Goal: Task Accomplishment & Management: Manage account settings

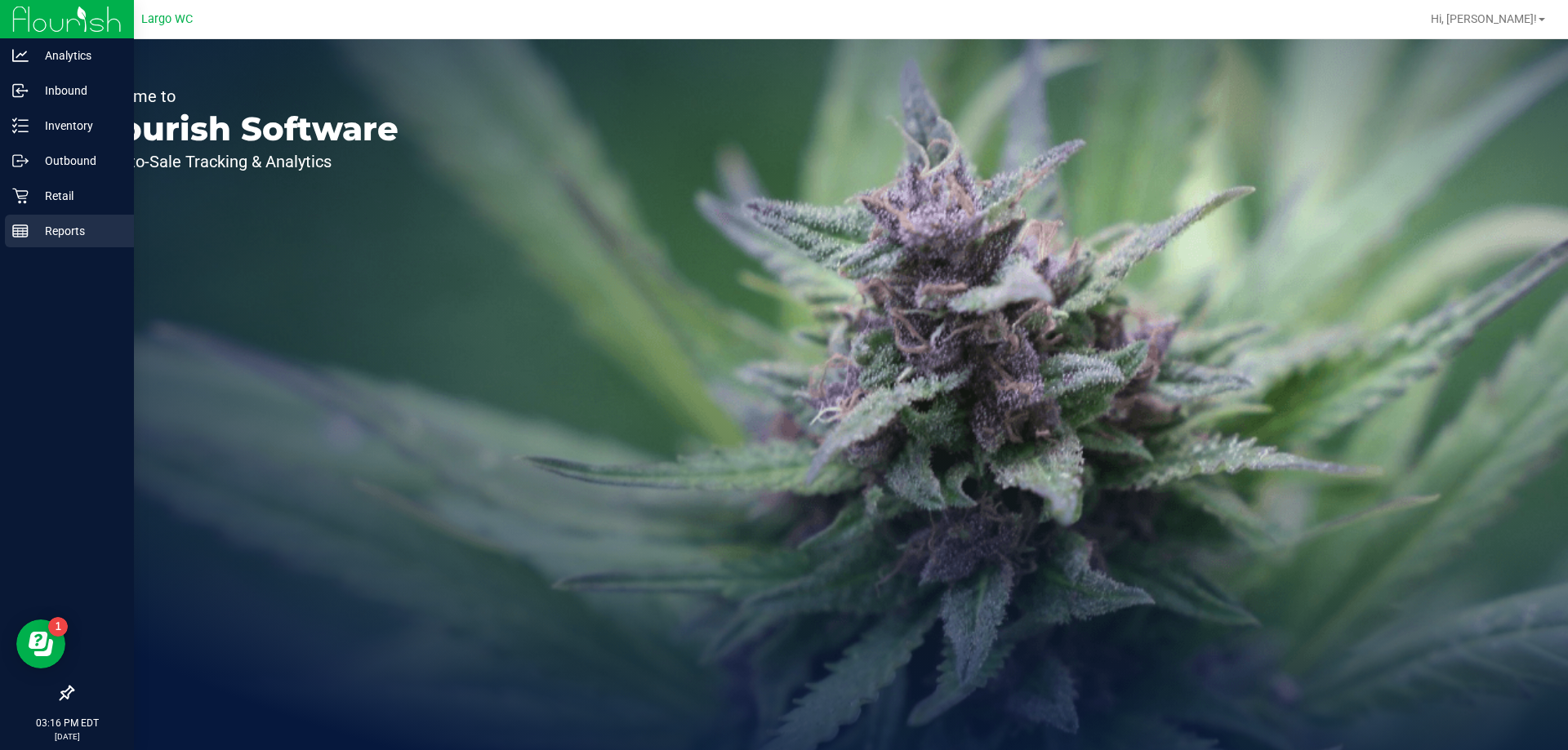
click at [23, 220] on div "Reports" at bounding box center [69, 230] width 129 height 33
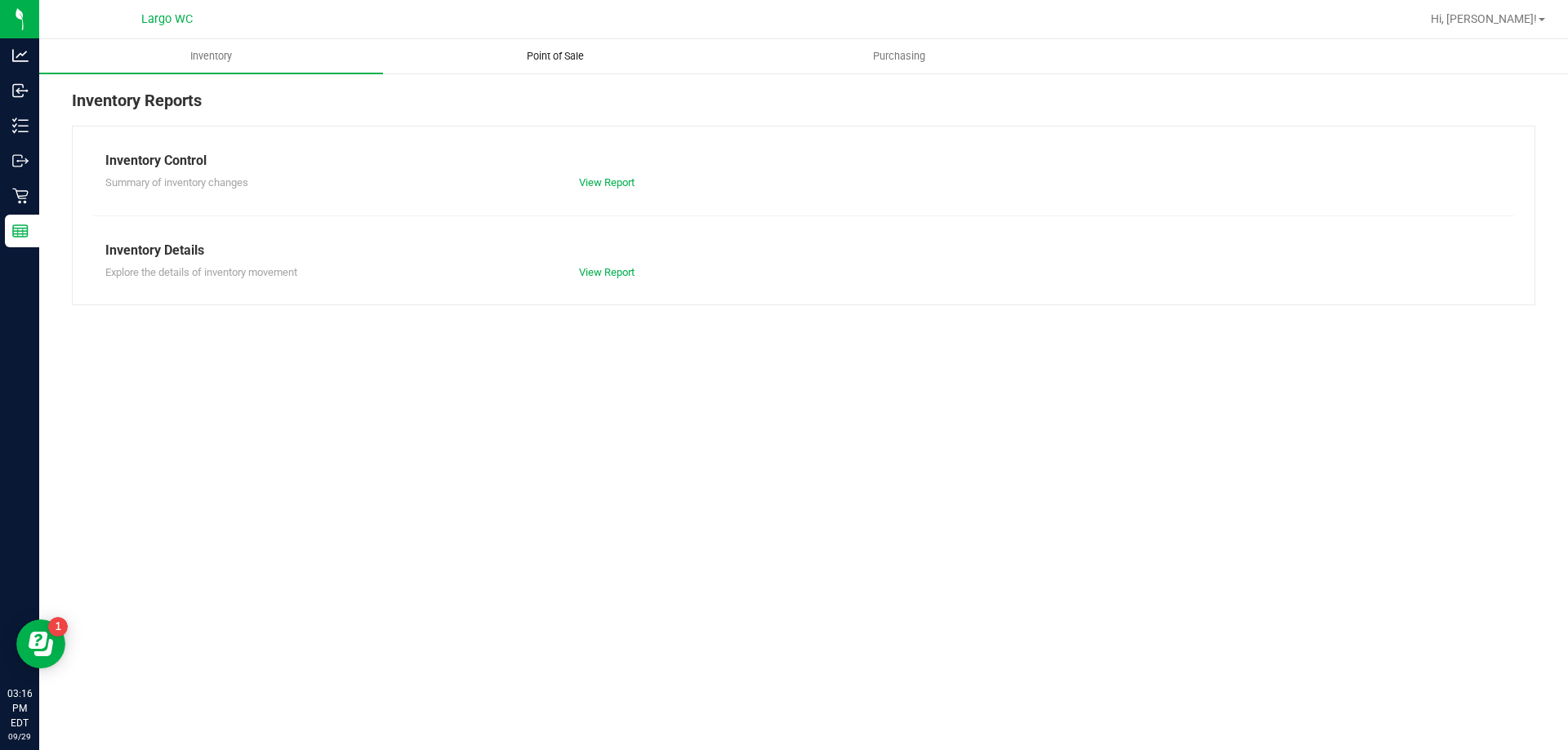
click at [585, 59] on span "Point of Sale" at bounding box center [555, 57] width 101 height 15
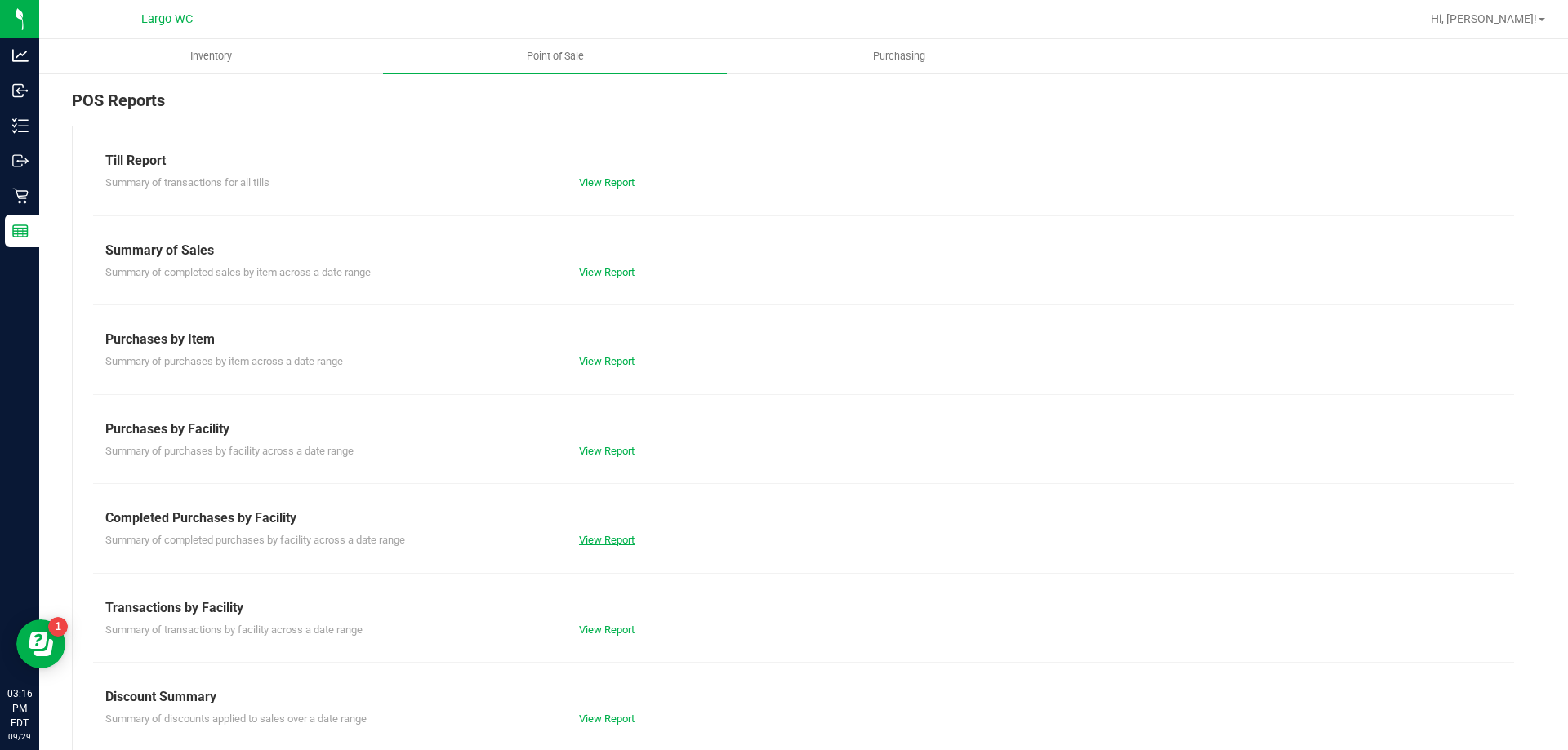
click at [600, 543] on link "View Report" at bounding box center [607, 539] width 56 height 12
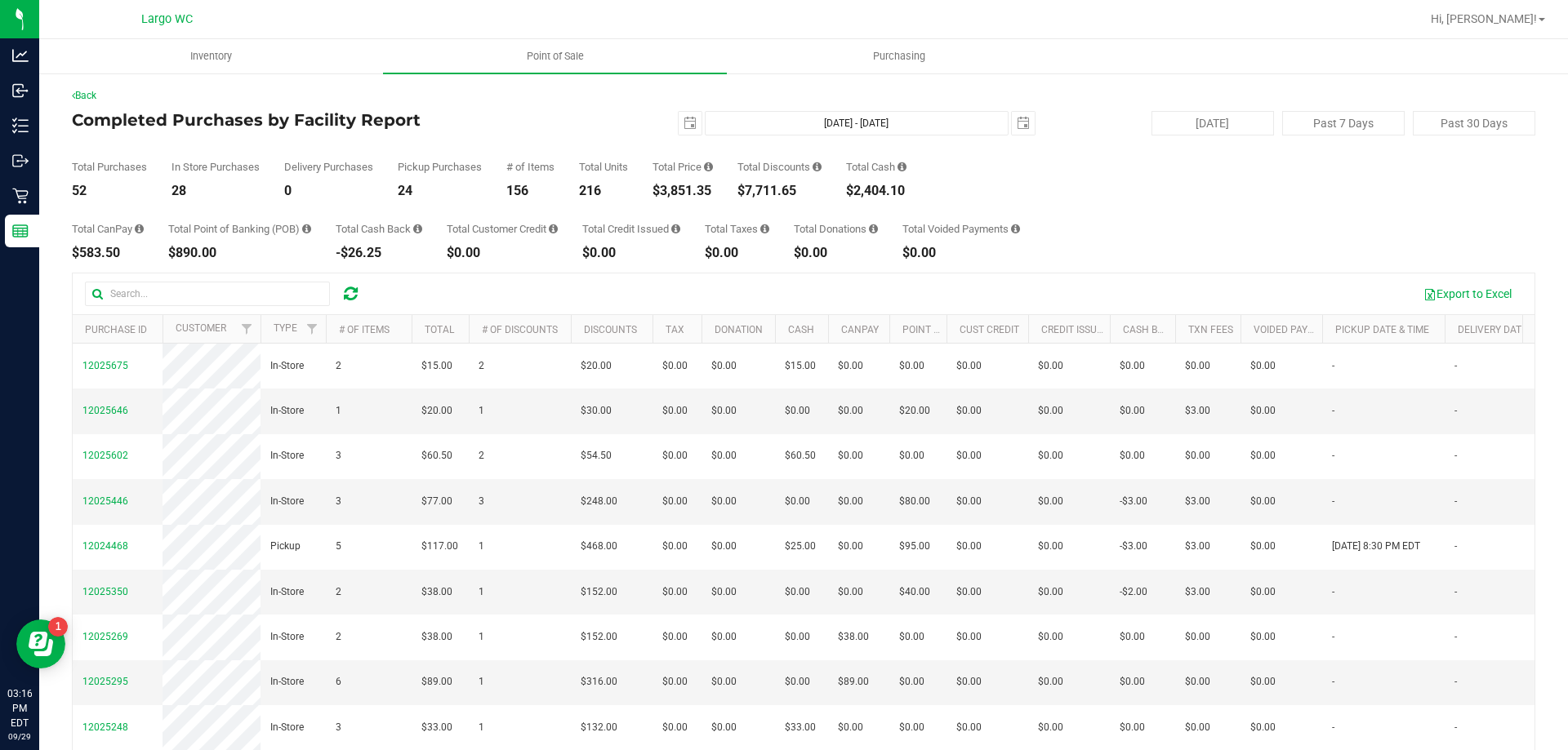
click at [614, 191] on div "Total Purchases 52 In Store Purchases 28 Delivery Purchases 0 Pickup Purchases …" at bounding box center [803, 166] width 1463 height 62
click at [700, 191] on div "$3,851.35" at bounding box center [682, 191] width 60 height 13
click at [688, 194] on div "$3,851.35" at bounding box center [682, 191] width 60 height 13
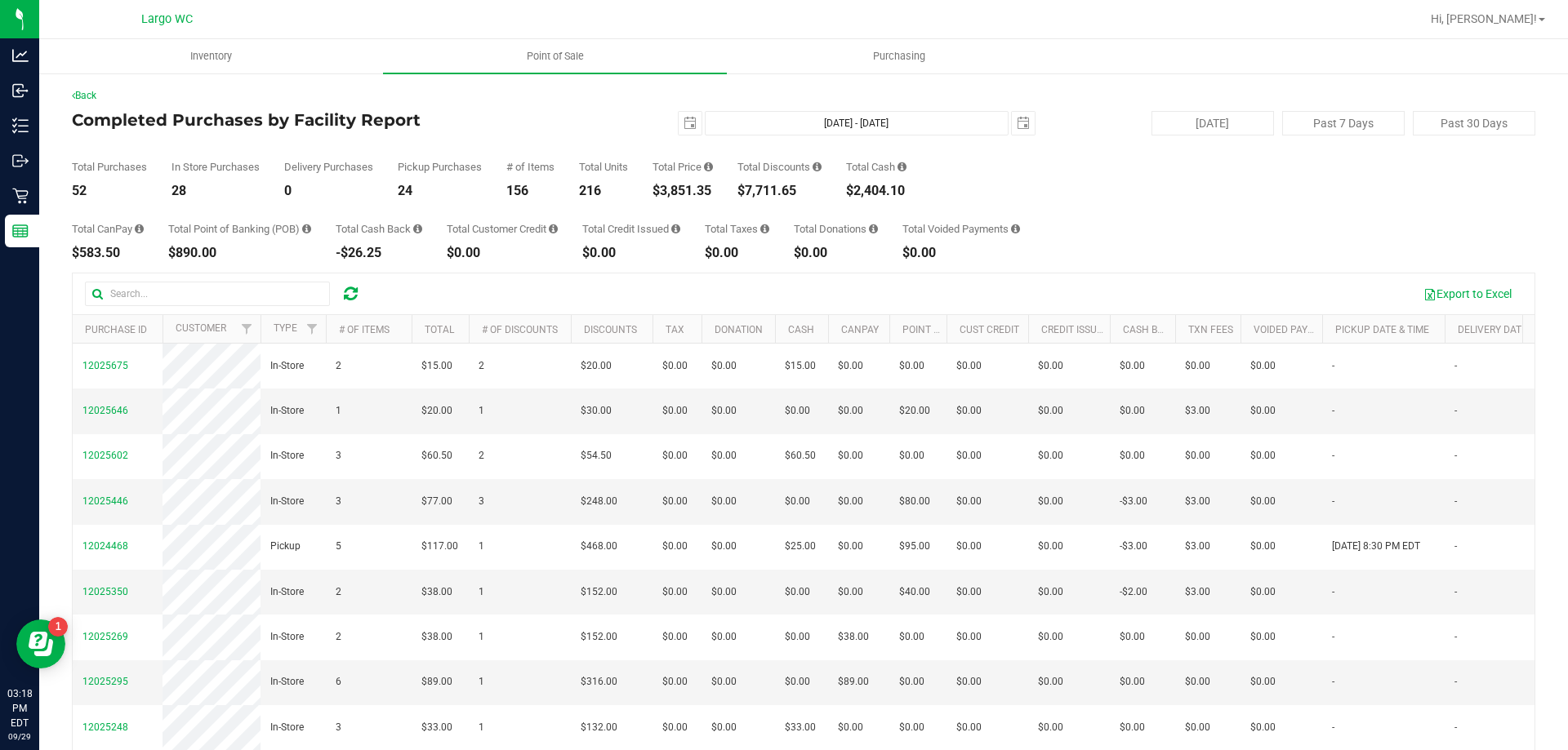
click at [688, 194] on div "$3,851.35" at bounding box center [682, 191] width 60 height 13
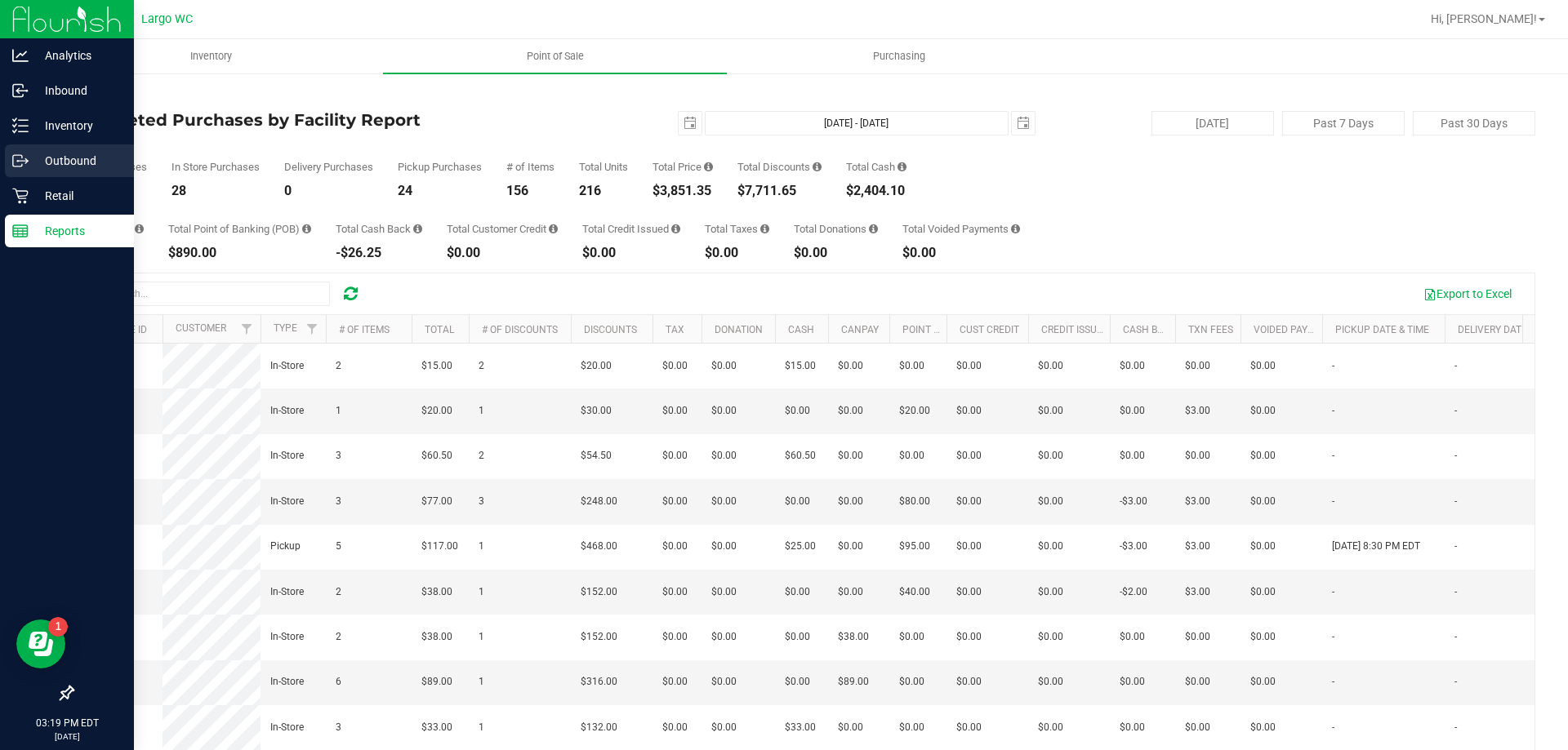
click at [65, 151] on div "Outbound" at bounding box center [69, 160] width 129 height 33
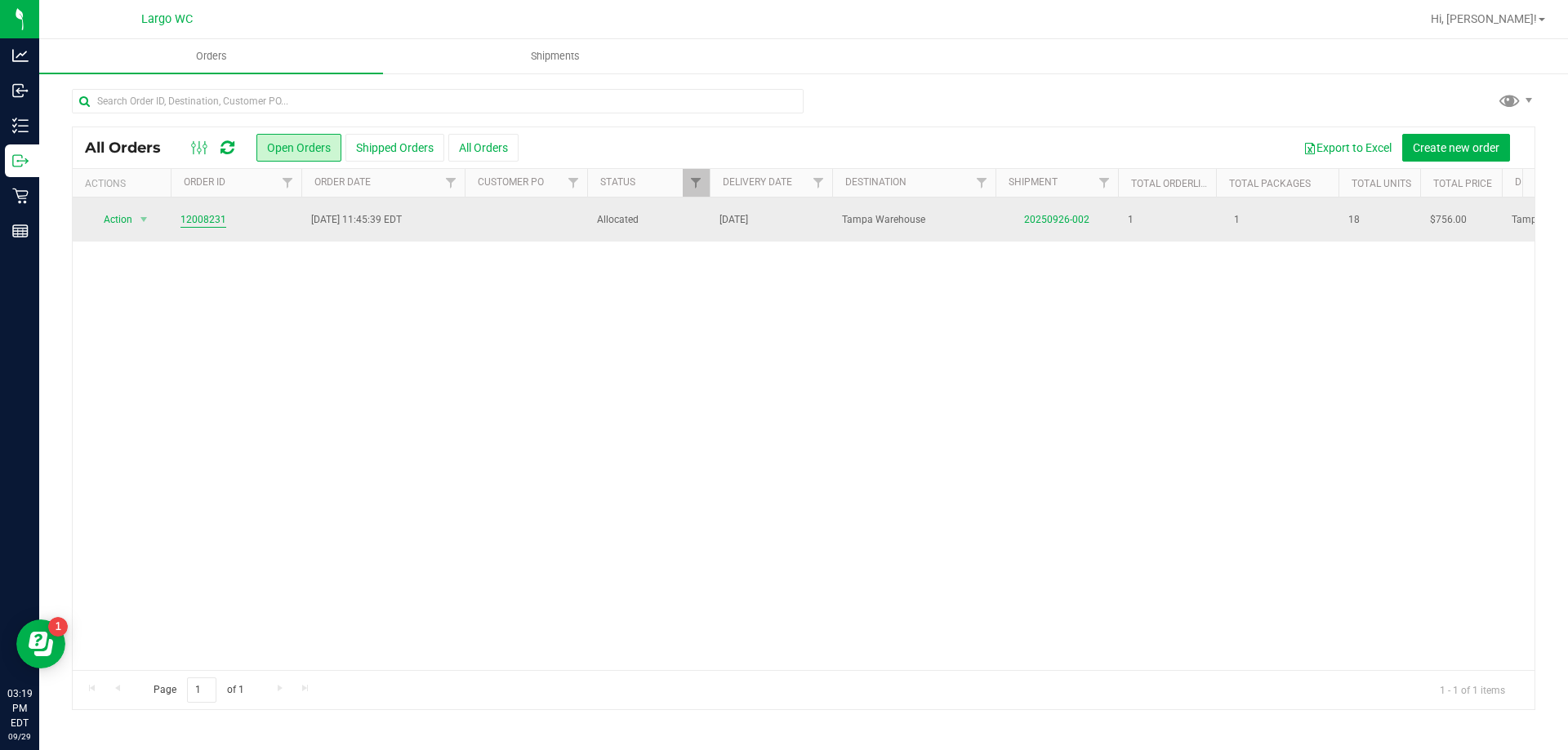
click at [208, 219] on link "12008231" at bounding box center [203, 219] width 46 height 16
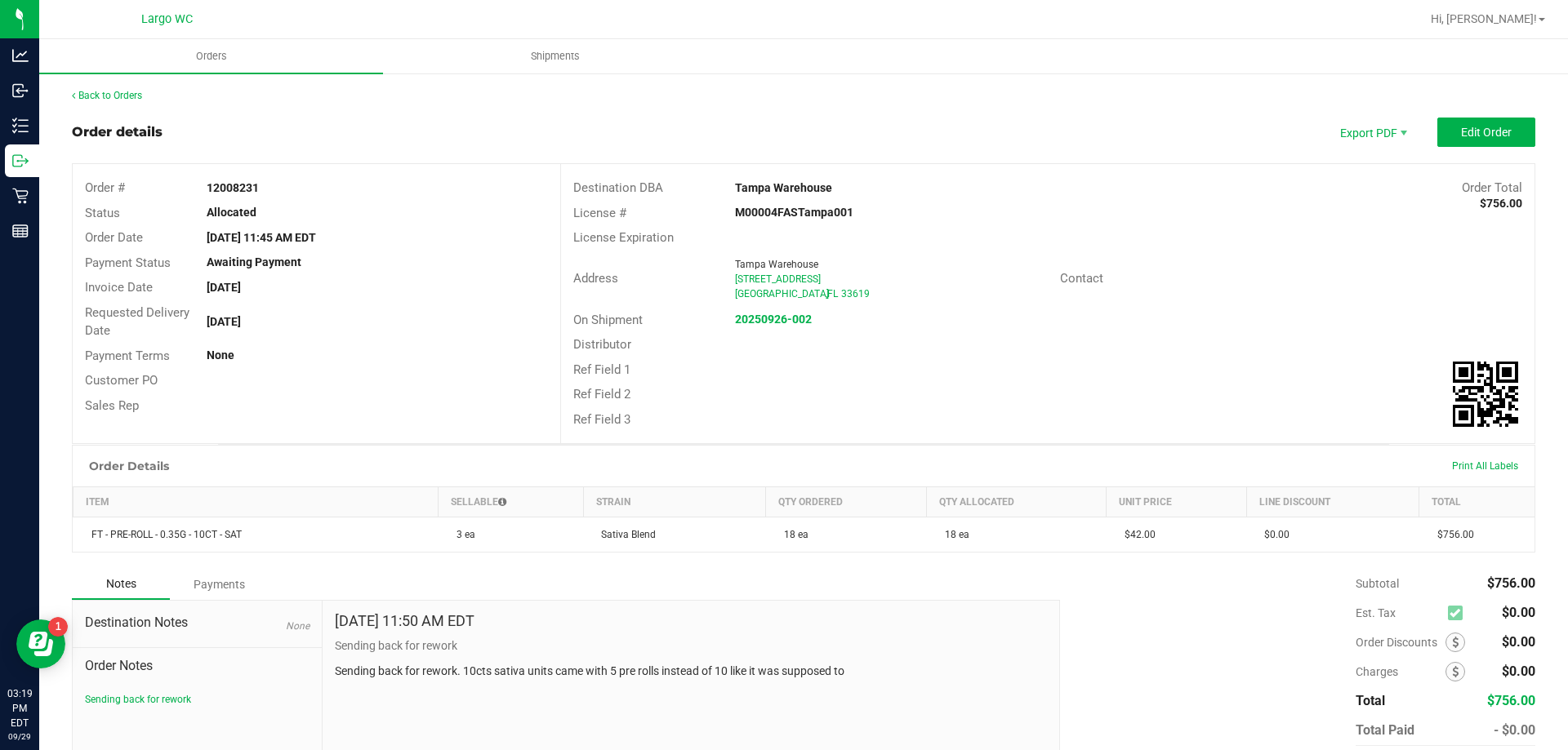
drag, startPoint x: 277, startPoint y: 322, endPoint x: 208, endPoint y: 325, distance: 69.1
click at [208, 325] on div "[DATE]" at bounding box center [376, 322] width 365 height 17
drag, startPoint x: 211, startPoint y: 325, endPoint x: 225, endPoint y: 325, distance: 14.0
click at [212, 325] on strong "[DATE]" at bounding box center [223, 322] width 34 height 13
click at [1490, 125] on button "Edit Order" at bounding box center [1485, 132] width 98 height 30
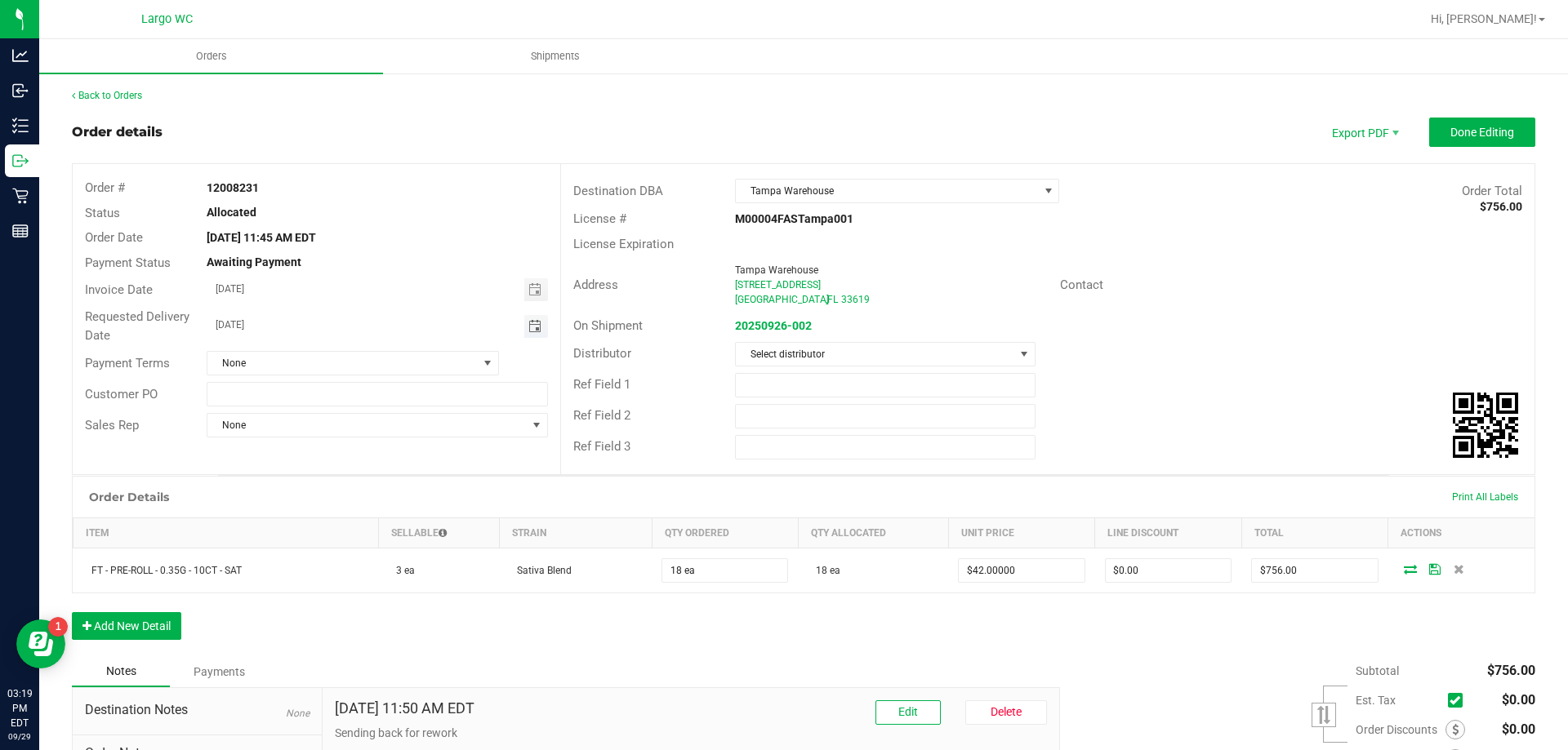
click at [528, 328] on span "Toggle calendar" at bounding box center [534, 326] width 13 height 13
click at [231, 472] on span "Oct" at bounding box center [231, 475] width 15 height 11
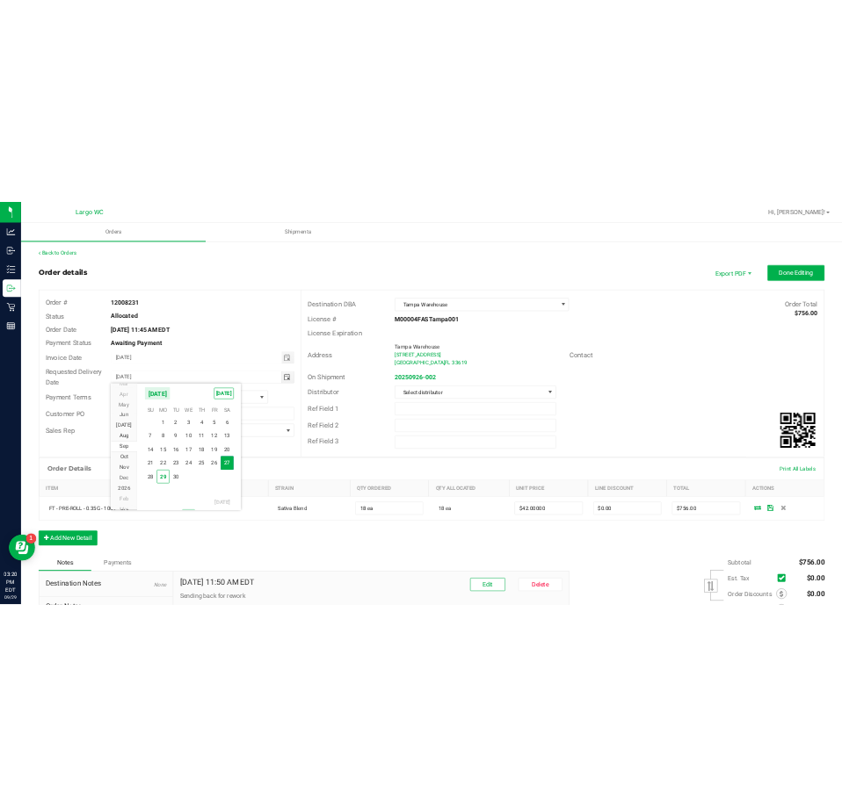
scroll to position [285064, 0]
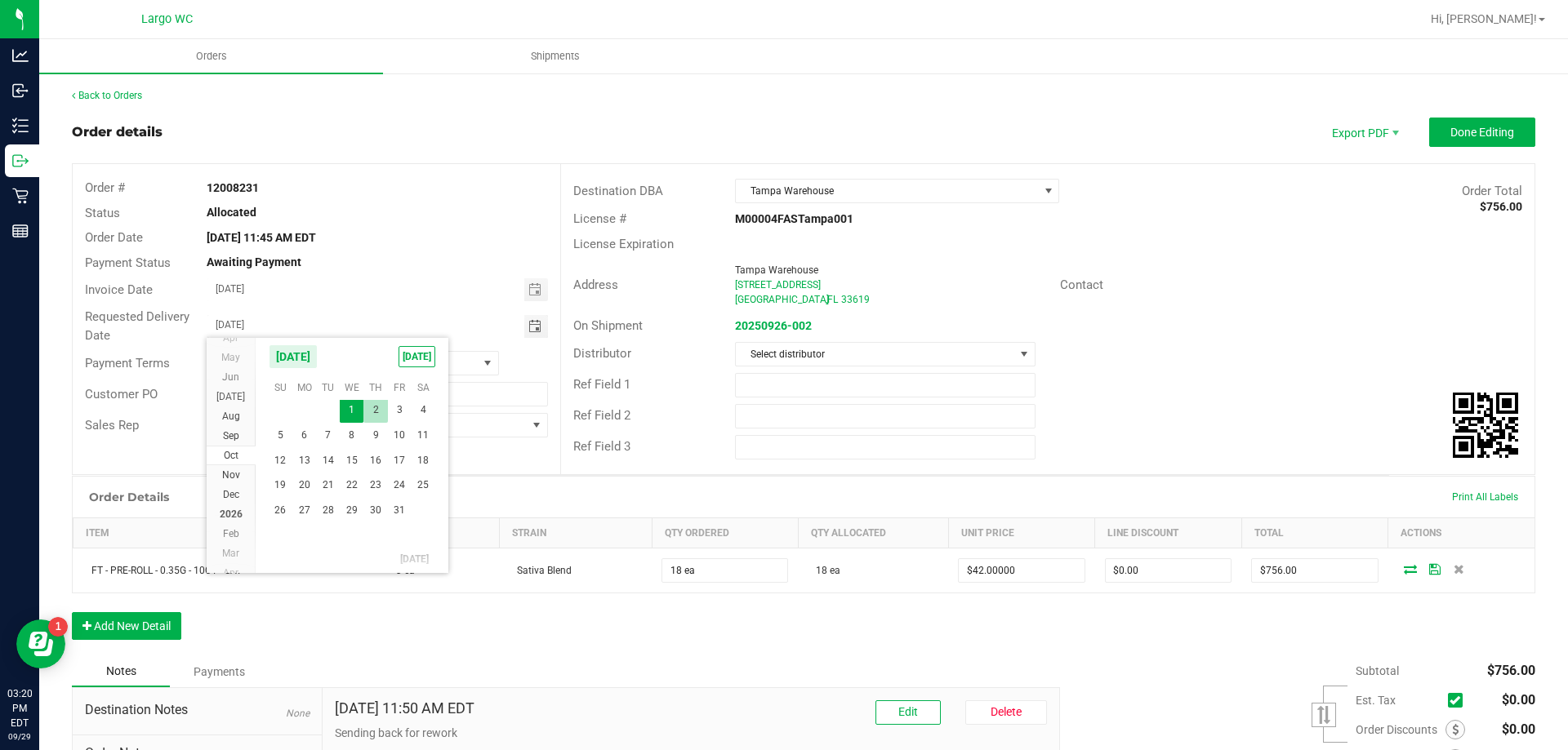
click at [376, 409] on span "2" at bounding box center [375, 410] width 23 height 25
type input "[DATE]"
click at [1488, 126] on span "Done Editing" at bounding box center [1482, 132] width 64 height 13
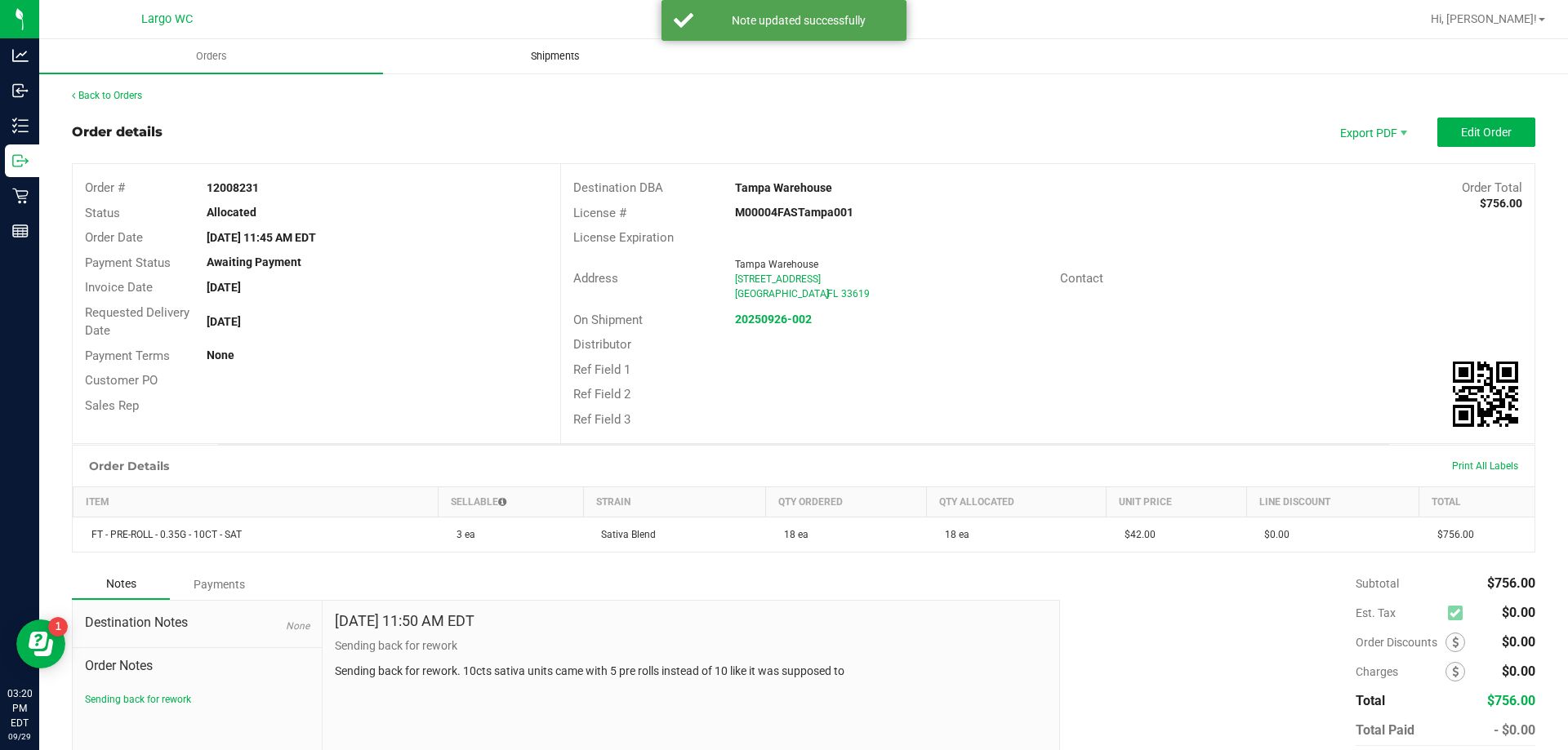
click at [540, 60] on span "Shipments" at bounding box center [555, 57] width 93 height 15
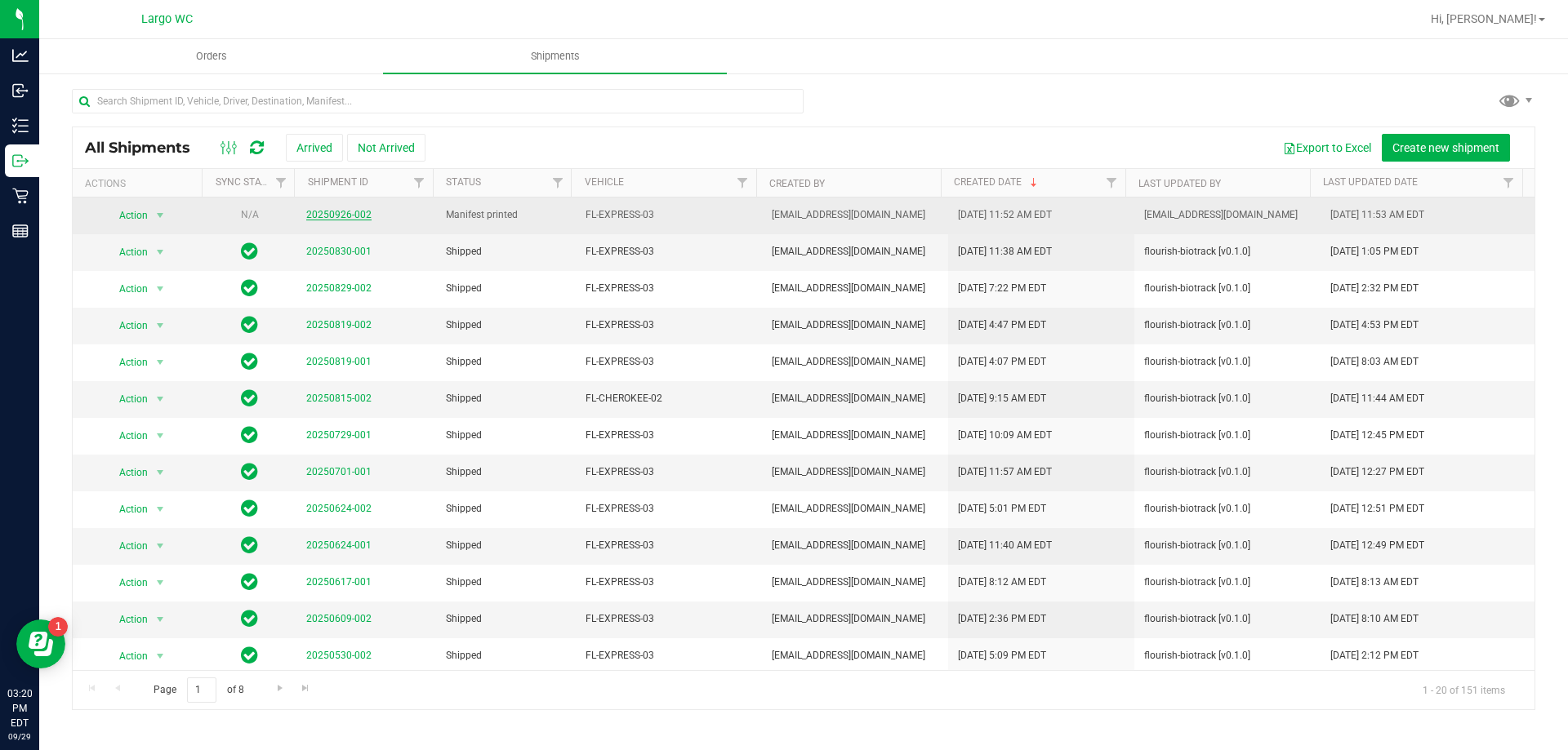
click at [340, 212] on link "20250926-002" at bounding box center [338, 215] width 65 height 11
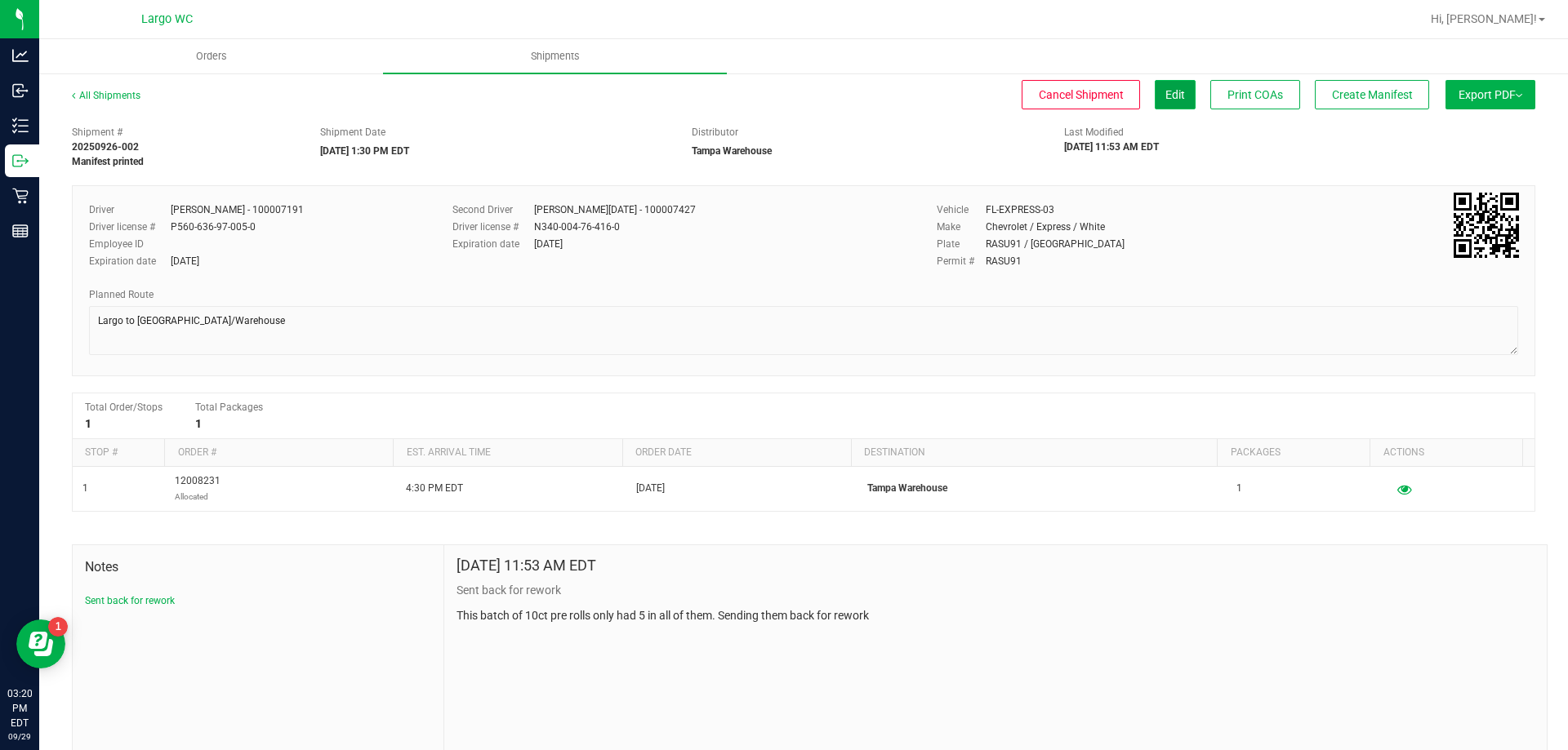
click at [1165, 99] on span "Edit" at bounding box center [1174, 95] width 20 height 13
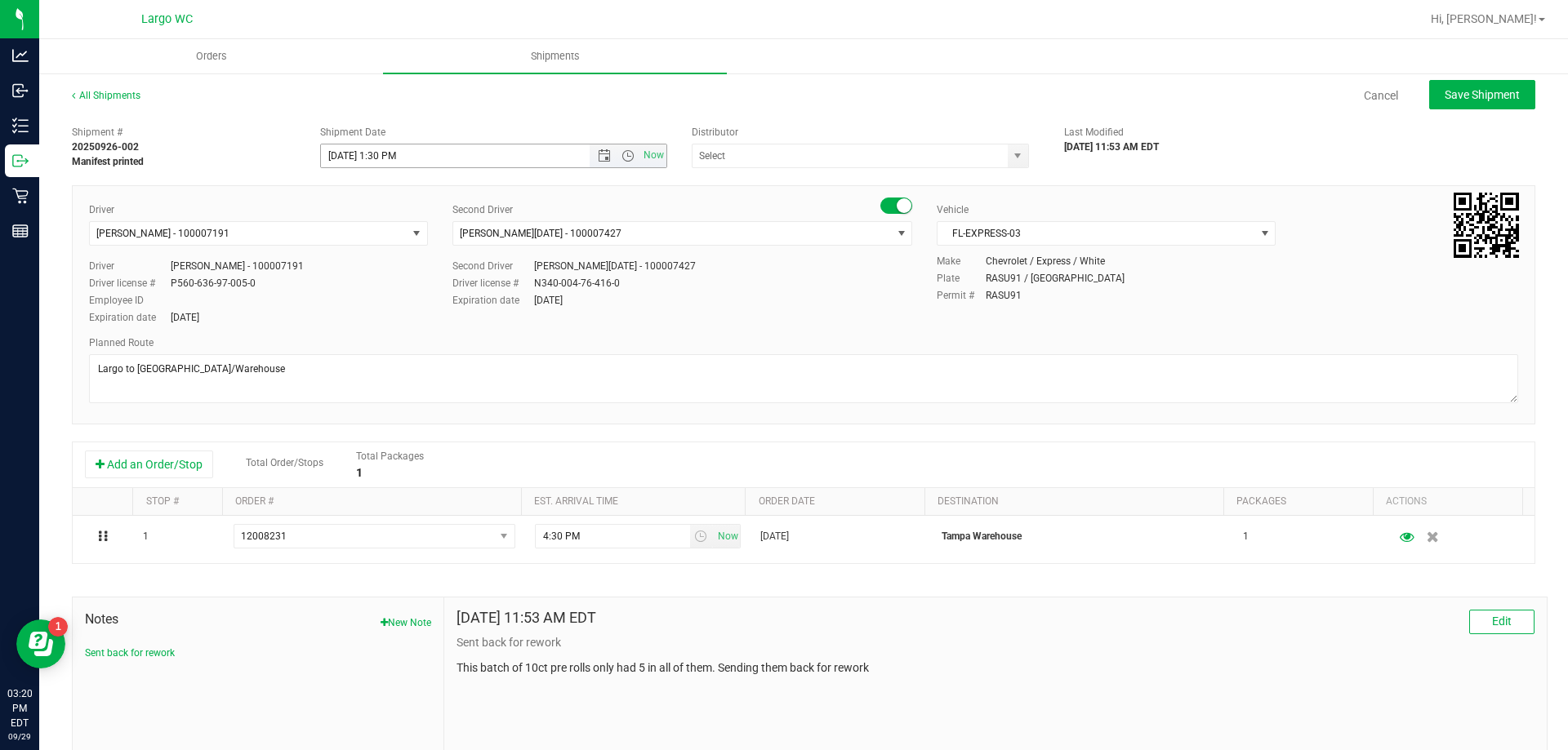
type input "Tampa Warehouse"
click at [600, 153] on span "Open the date view" at bounding box center [604, 156] width 13 height 13
click at [431, 347] on link "2" at bounding box center [428, 347] width 23 height 25
click at [1479, 94] on span "Save Shipment" at bounding box center [1482, 95] width 75 height 13
type input "[DATE] 5:30 PM"
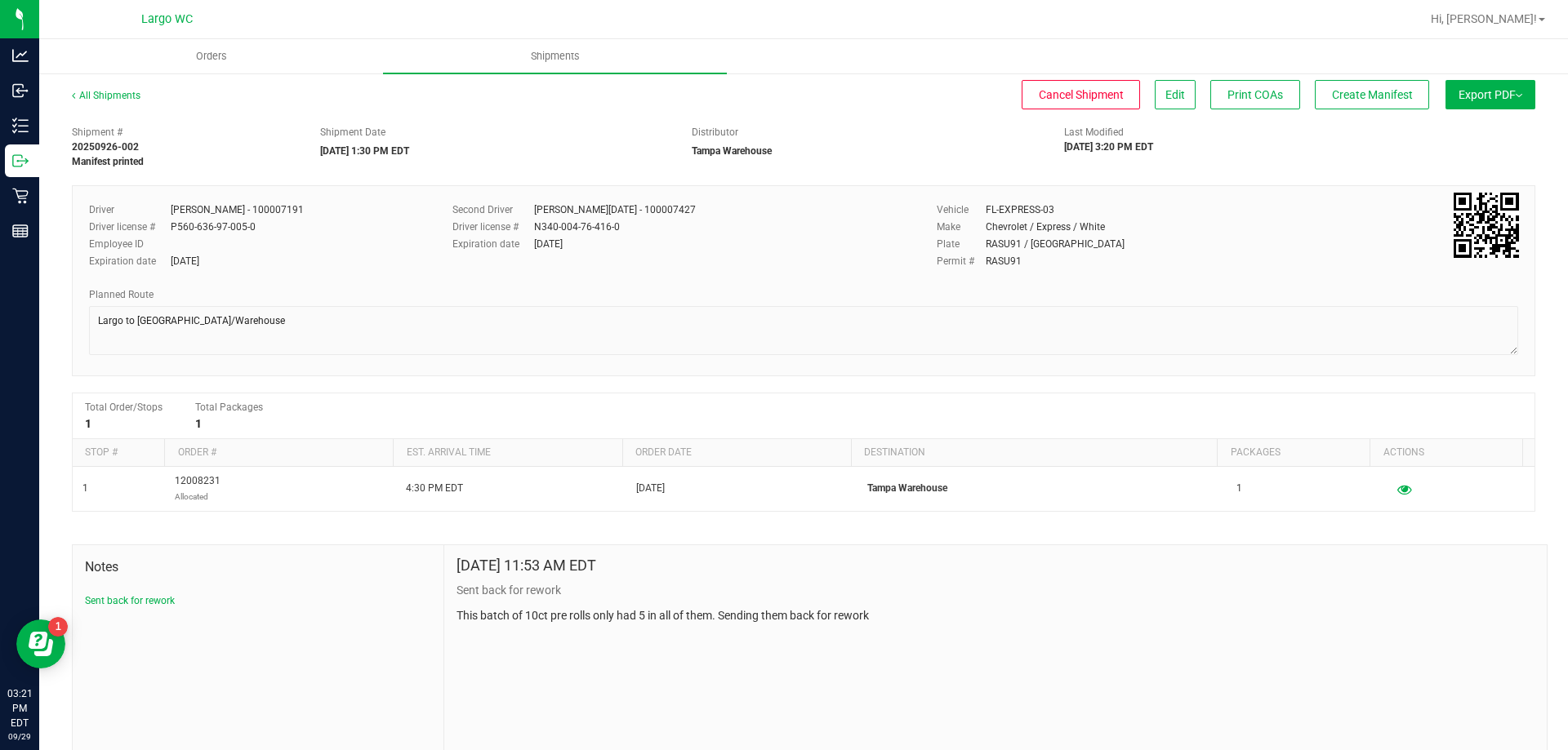
drag, startPoint x: 315, startPoint y: 151, endPoint x: 475, endPoint y: 167, distance: 160.8
click at [474, 167] on div "Shipment # 20250926-002 Manifest printed Shipment Date [DATE] 1:30 PM EDT Distr…" at bounding box center [803, 142] width 1487 height 51
click at [473, 167] on div "Shipment # 20250926-002 Manifest printed Shipment Date [DATE] 1:30 PM EDT Distr…" at bounding box center [803, 142] width 1487 height 51
click at [1493, 100] on span "Export PDF" at bounding box center [1490, 95] width 64 height 13
click at [1481, 131] on span "Manifest by Package ID" at bounding box center [1466, 130] width 104 height 11
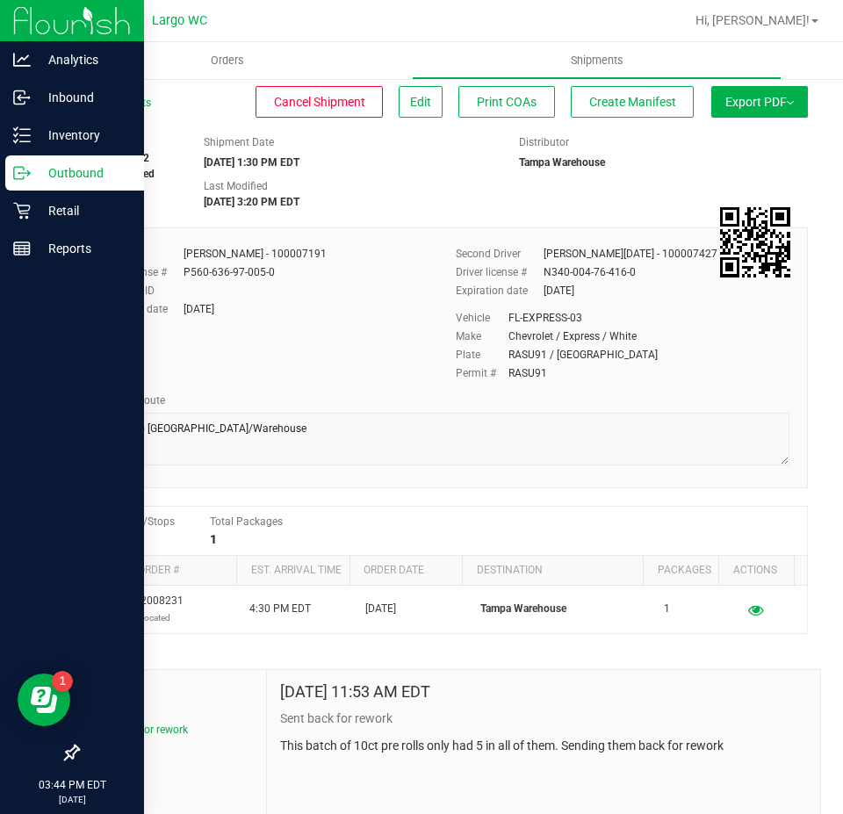
click at [84, 162] on div "Outbound" at bounding box center [74, 172] width 139 height 35
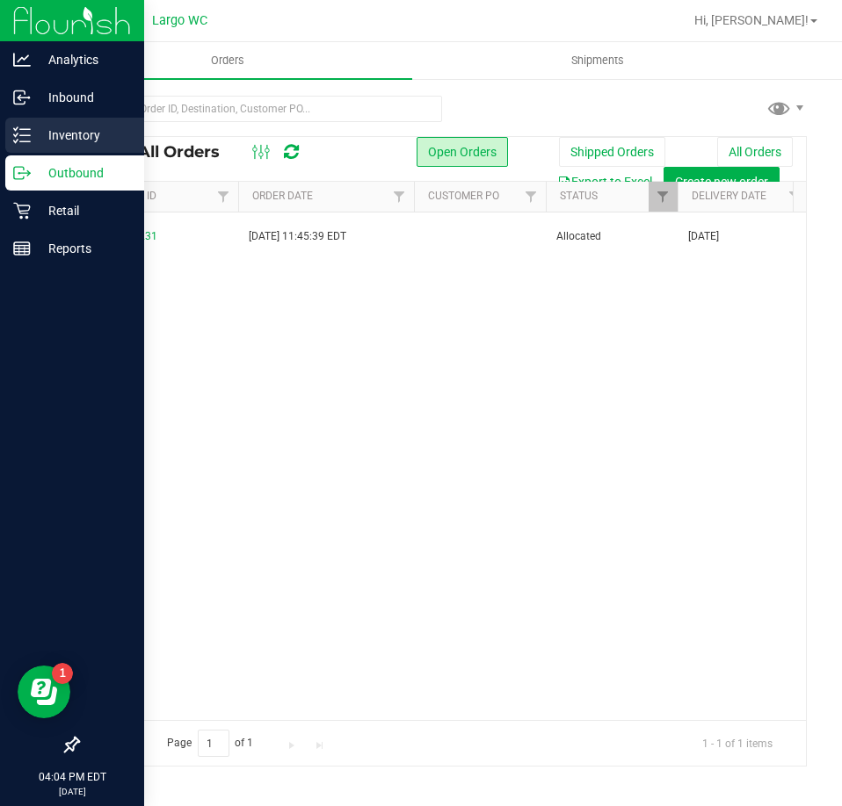
click at [72, 127] on p "Inventory" at bounding box center [83, 135] width 105 height 21
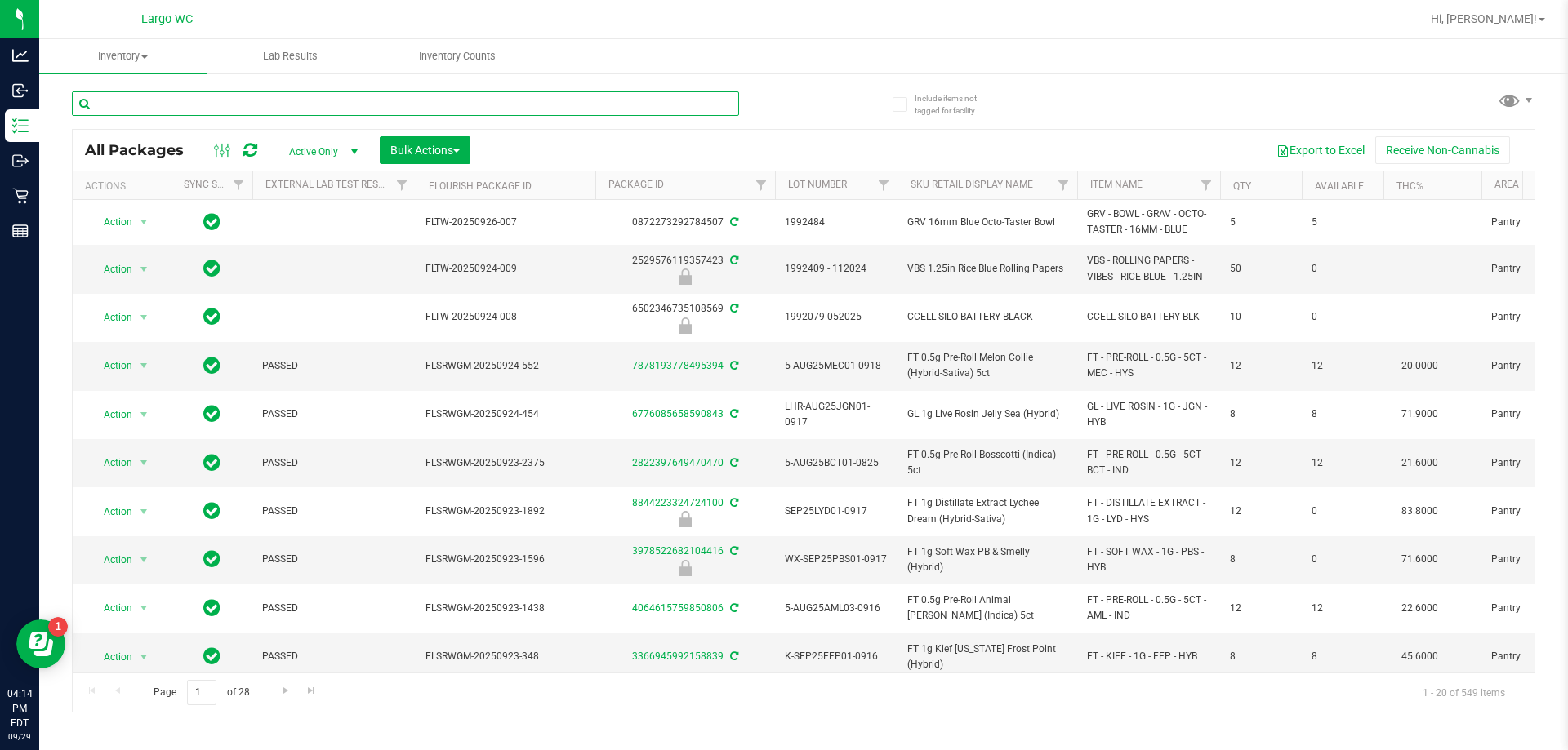
click at [296, 99] on input "text" at bounding box center [405, 103] width 667 height 24
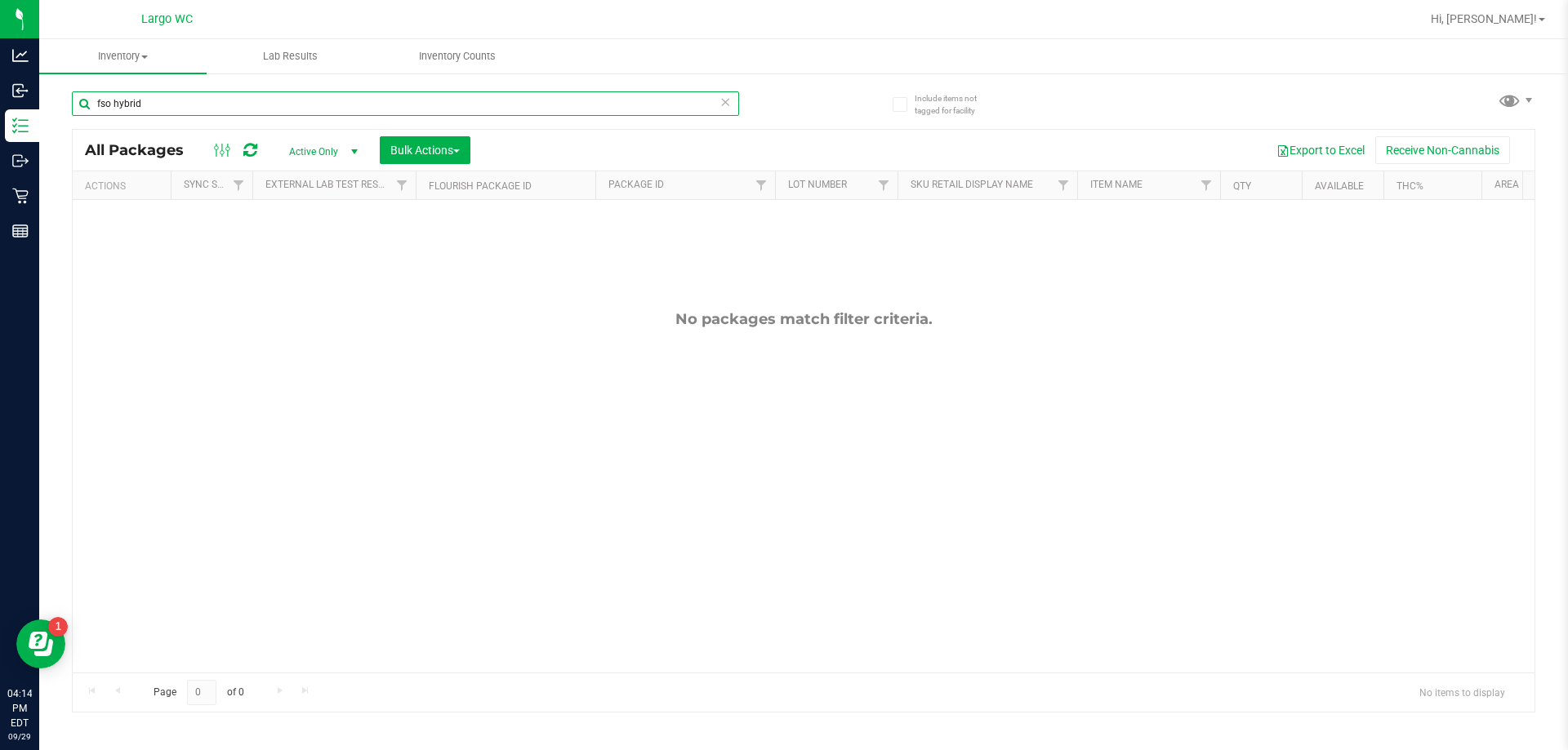
click at [201, 98] on input "fso hybrid" at bounding box center [405, 103] width 667 height 24
type input "fso"
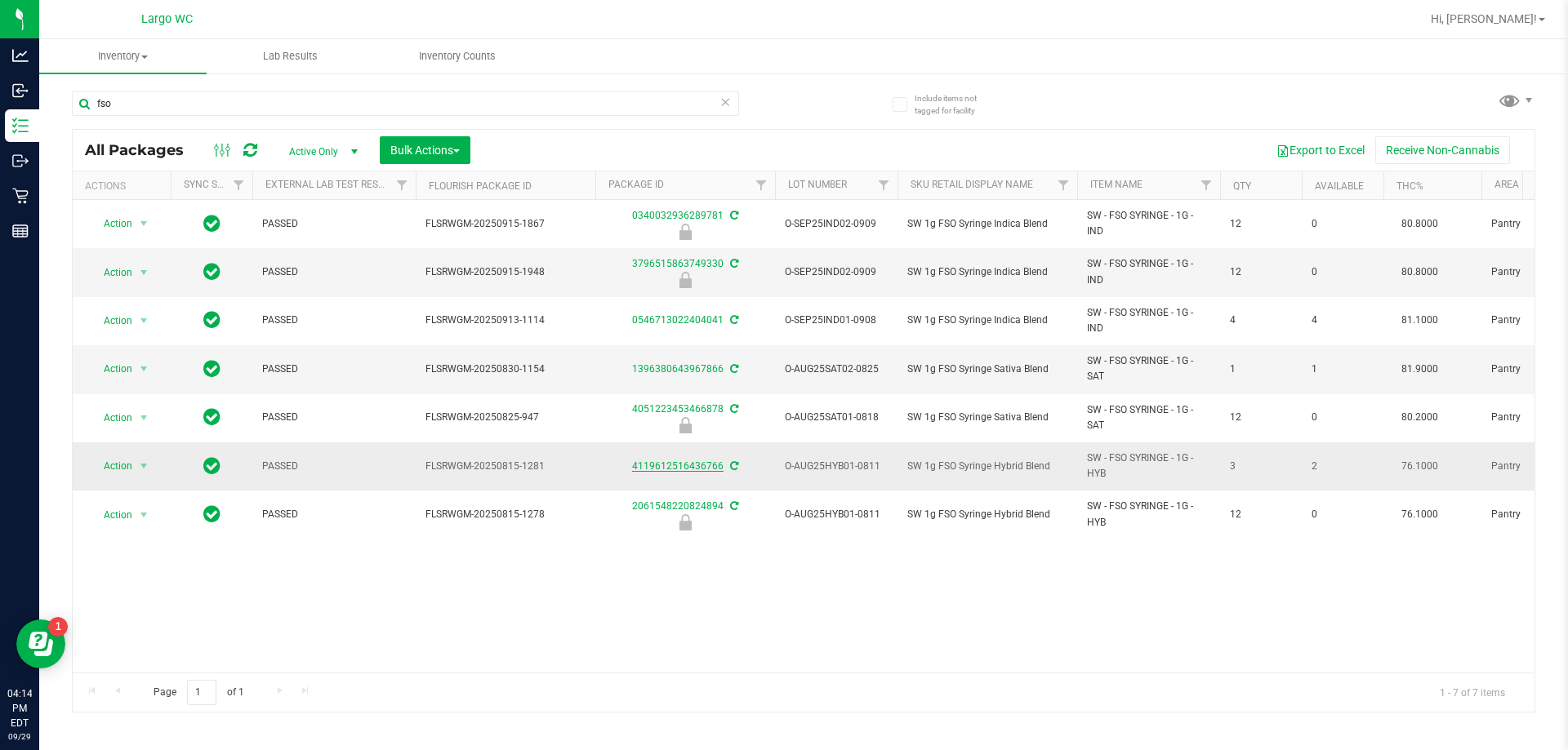
click at [666, 464] on link "4119612516436766" at bounding box center [678, 466] width 91 height 11
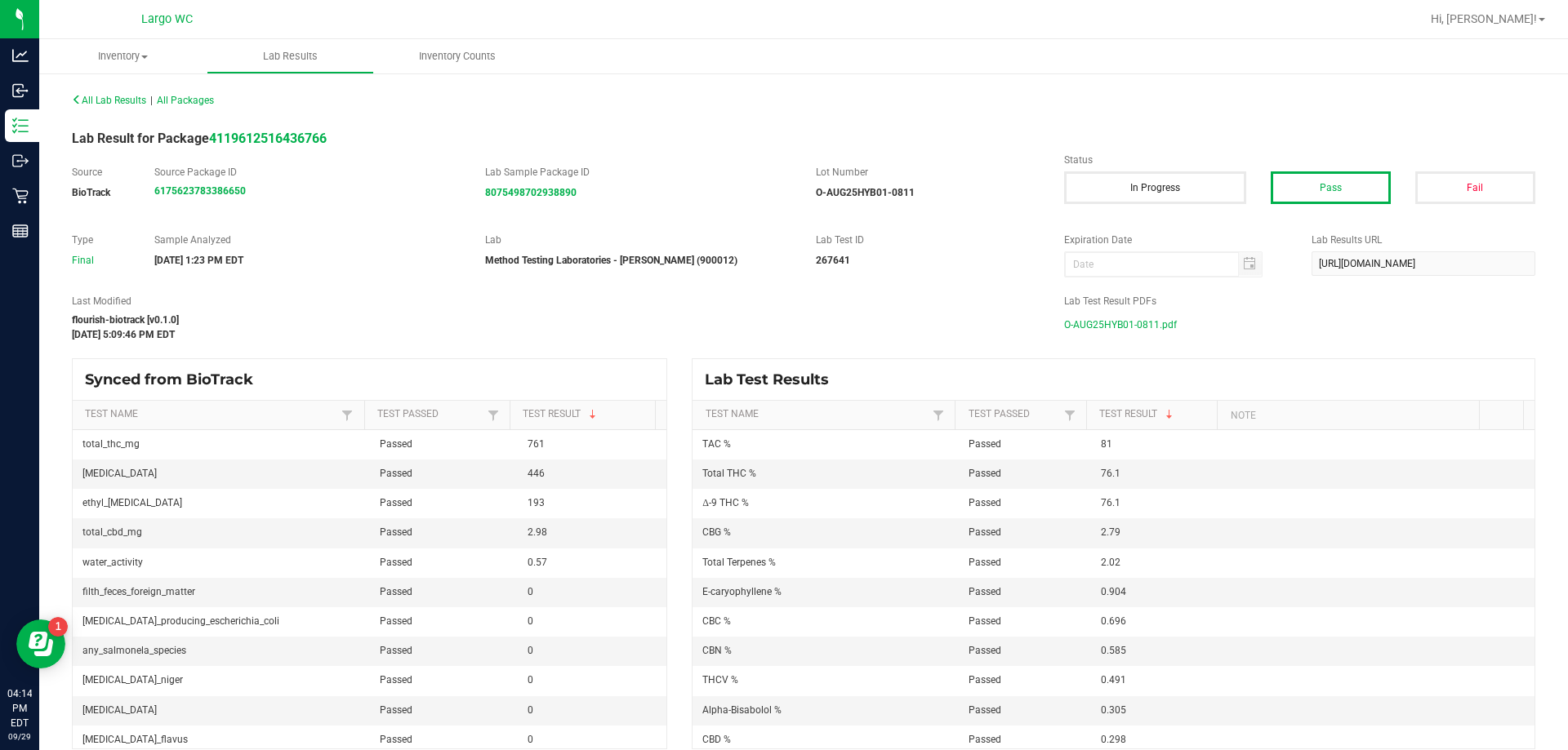
click at [1125, 325] on span "O-AUG25HYB01-0811.pdf" at bounding box center [1120, 324] width 112 height 24
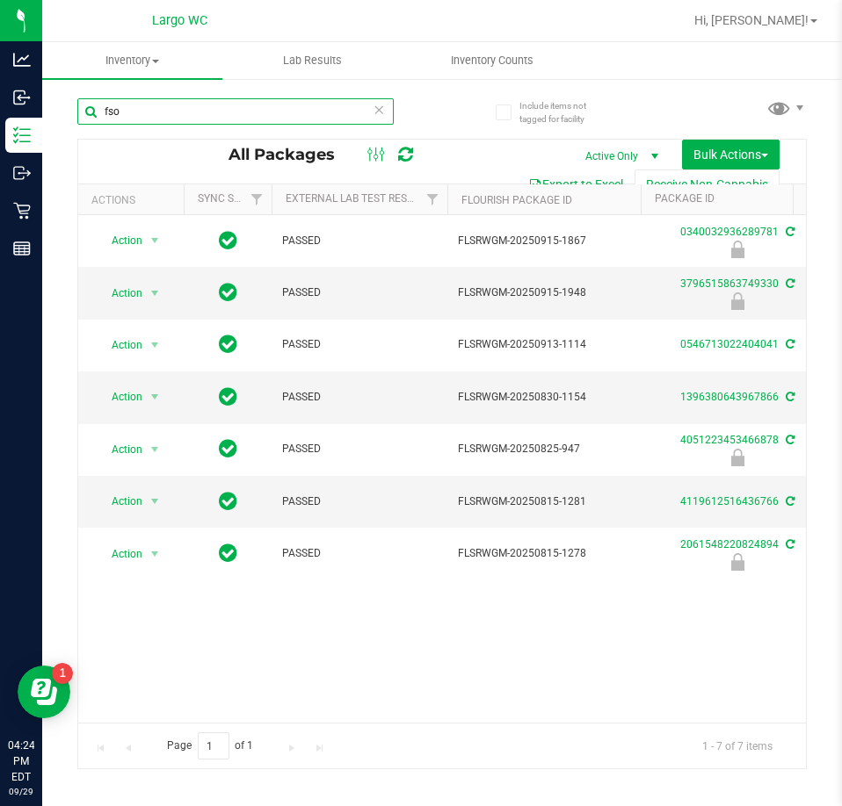
click at [389, 112] on input "fso" at bounding box center [235, 111] width 316 height 26
click at [376, 110] on icon at bounding box center [378, 108] width 12 height 21
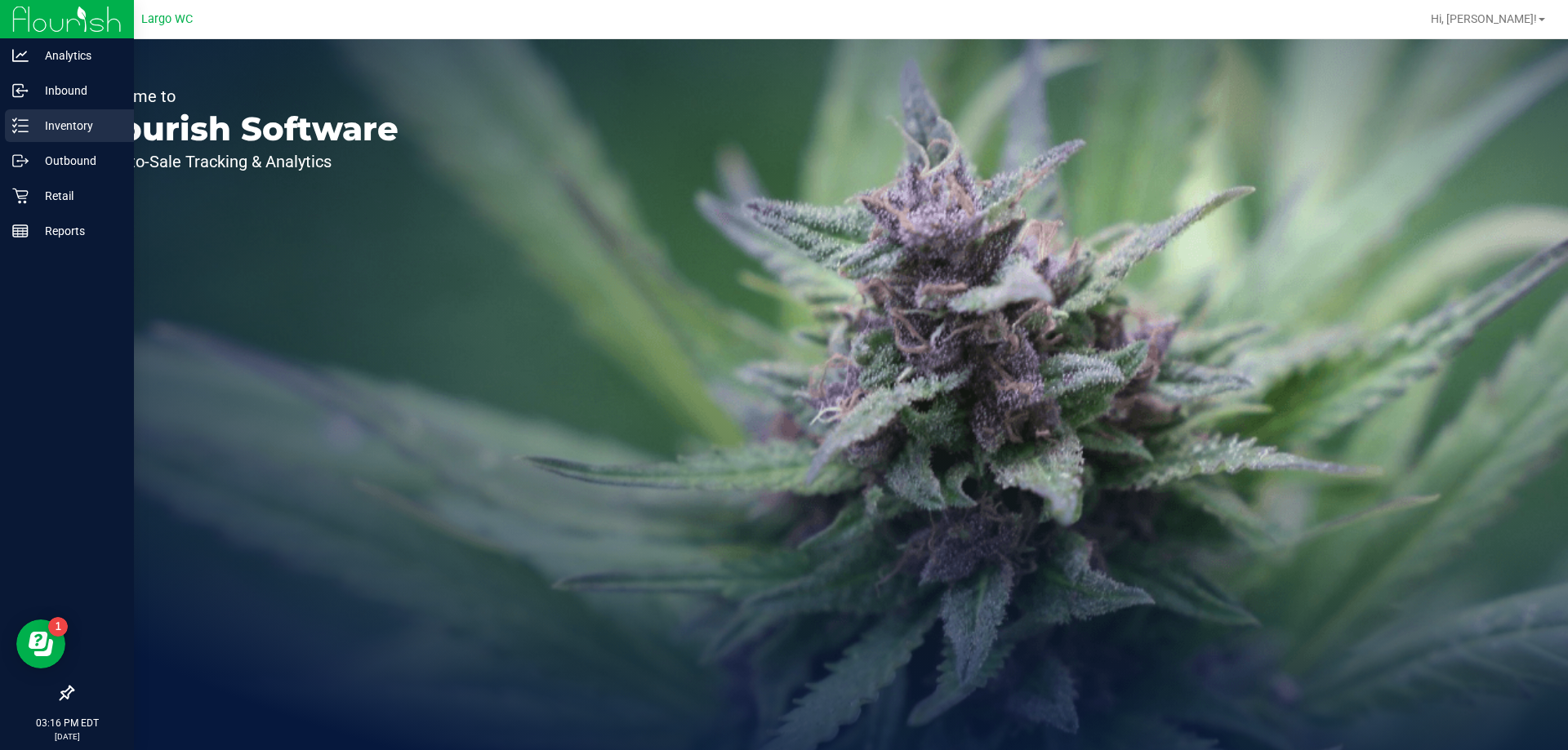
click at [28, 123] on icon at bounding box center [20, 125] width 17 height 17
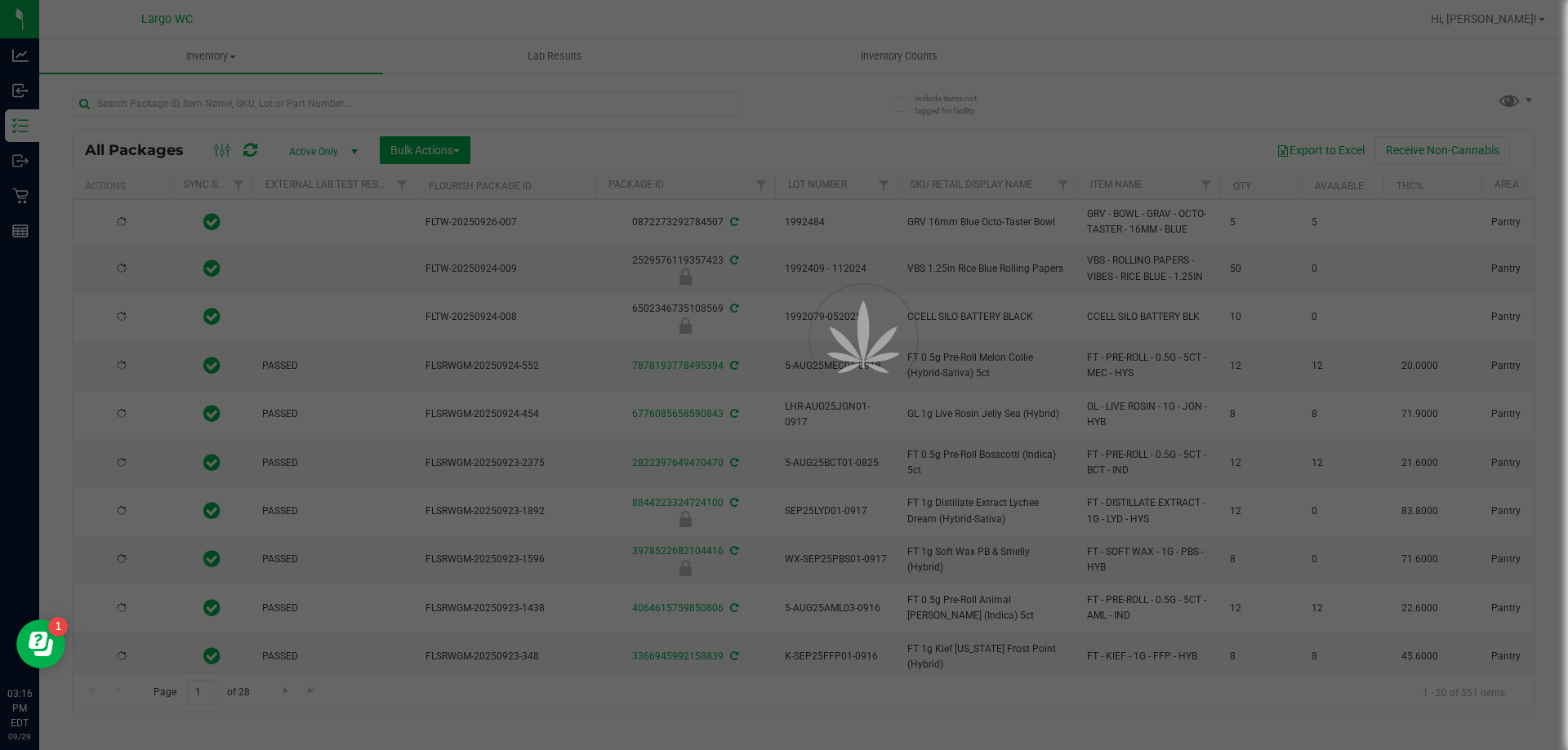
type input "[DATE]"
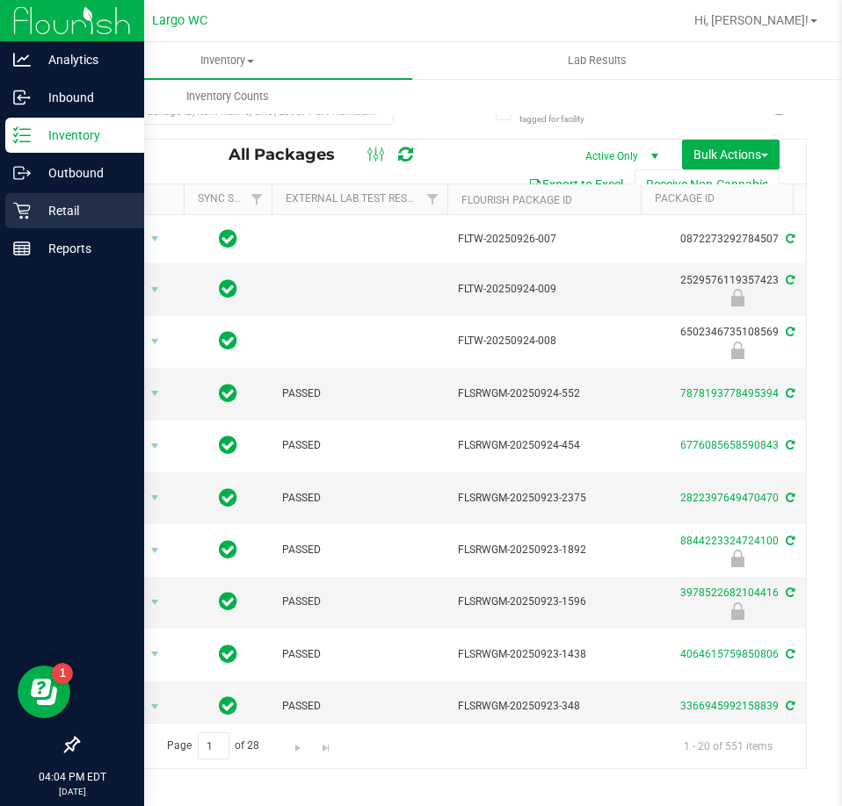
click at [30, 212] on icon at bounding box center [22, 211] width 18 height 18
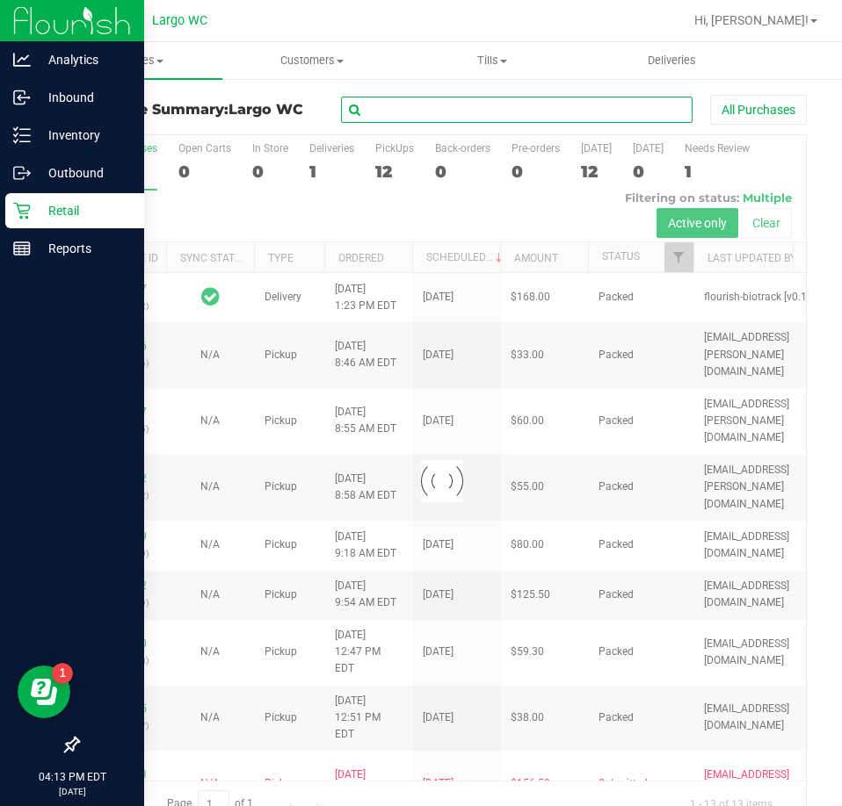
click at [399, 103] on input "text" at bounding box center [516, 110] width 351 height 26
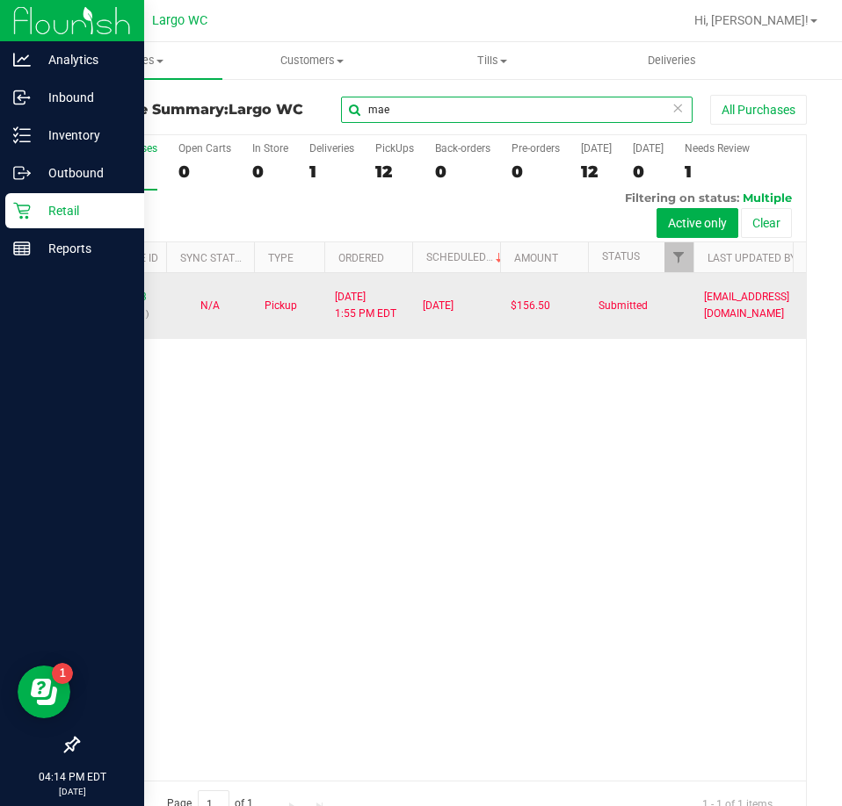
type input "mae"
click at [130, 289] on div "12024703 (329069431)" at bounding box center [122, 305] width 67 height 33
click at [132, 291] on link "12024703" at bounding box center [122, 297] width 49 height 12
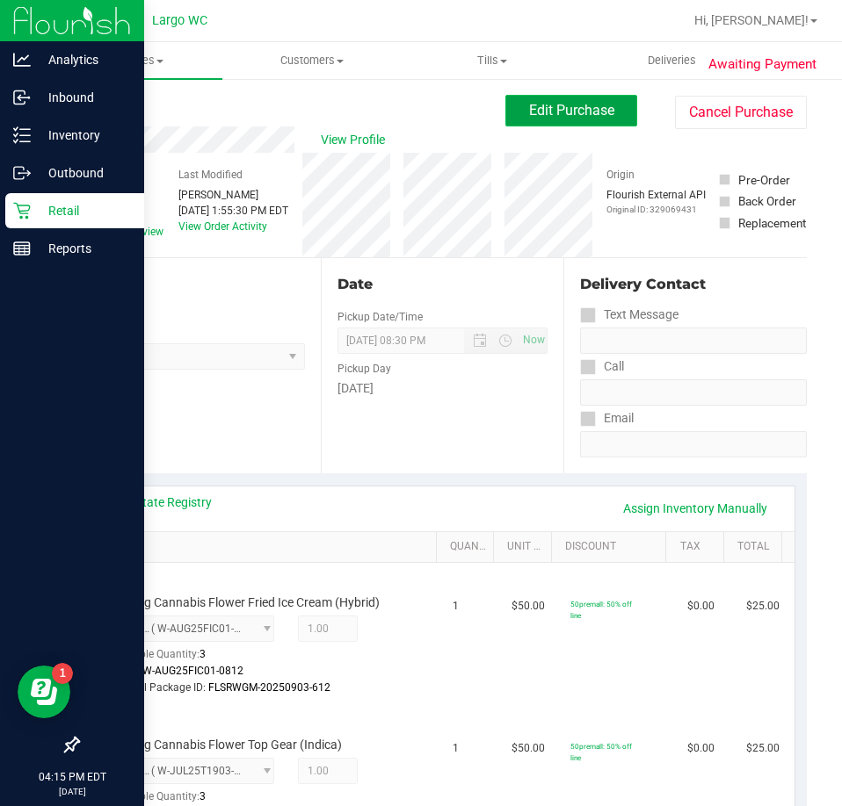
click at [561, 105] on span "Edit Purchase" at bounding box center [571, 110] width 85 height 17
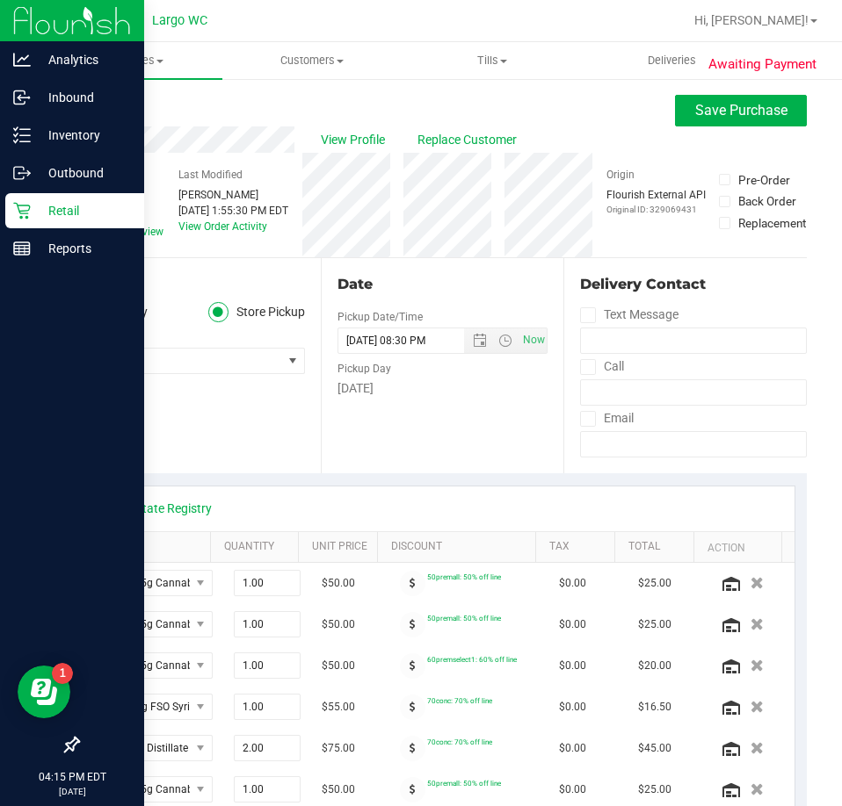
click at [445, 421] on div "Date Pickup Date/Time 09/29/2025 Now 09/29/2025 08:30 PM Now Pickup Day Monday" at bounding box center [442, 365] width 243 height 215
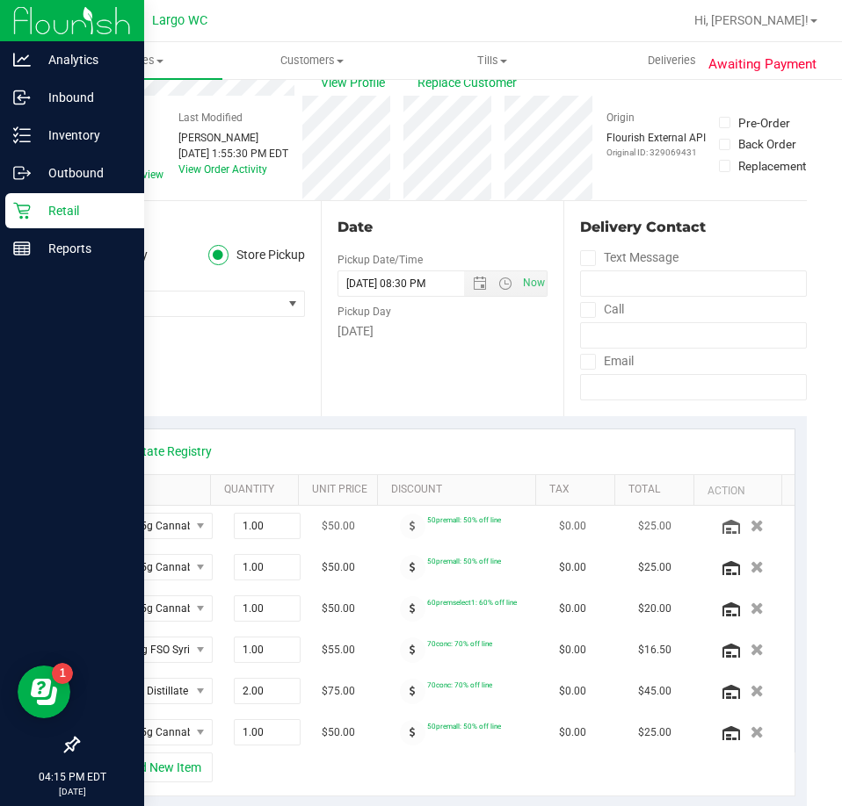
scroll to position [88, 0]
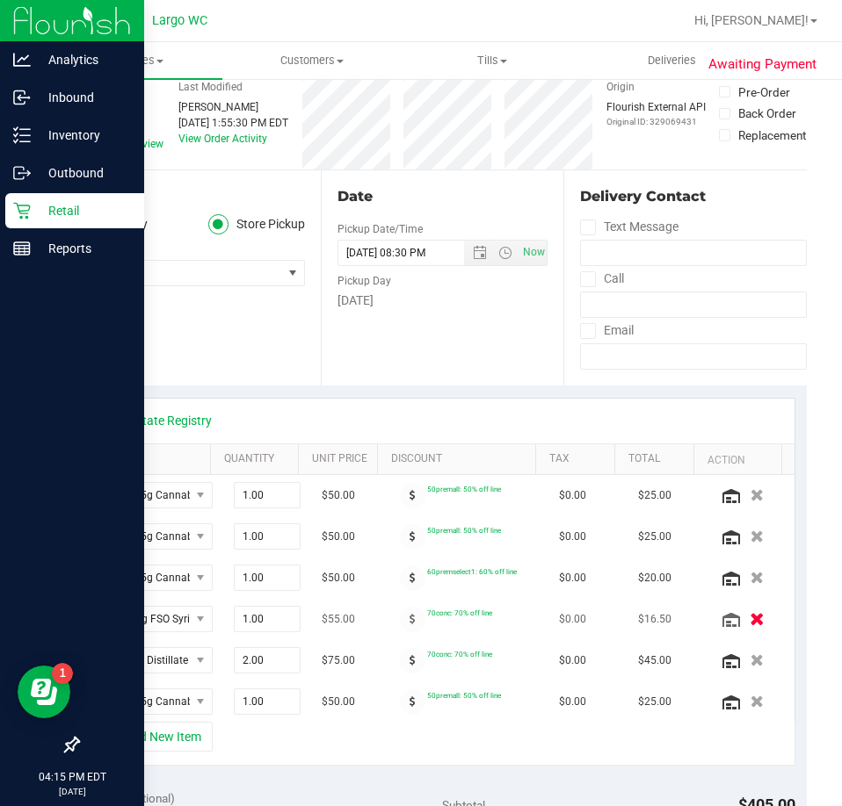
click at [749, 625] on icon "button" at bounding box center [756, 619] width 15 height 13
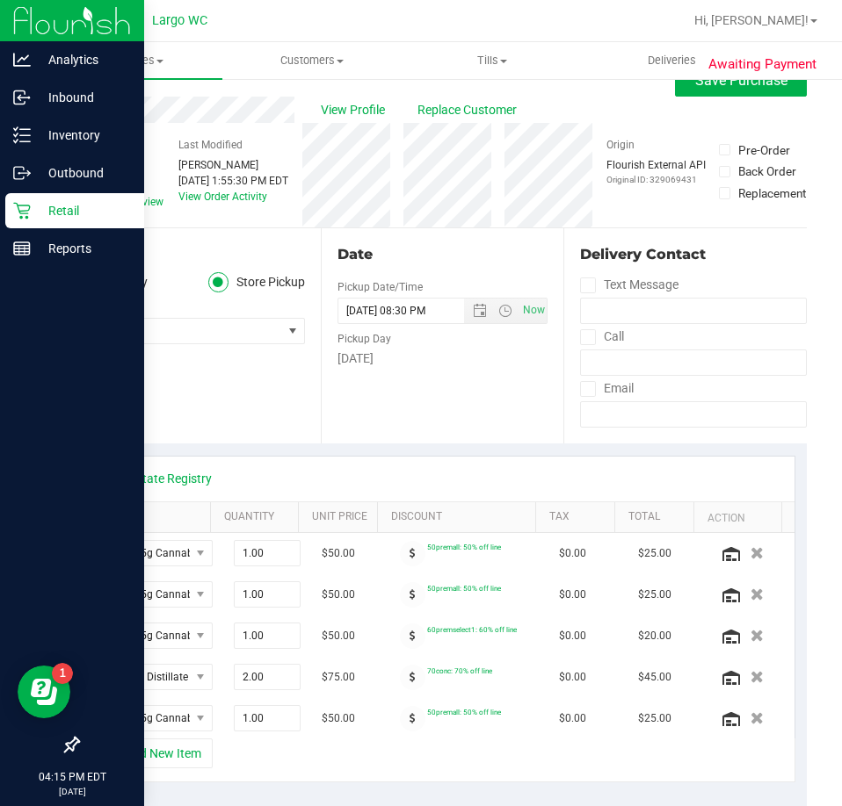
scroll to position [0, 0]
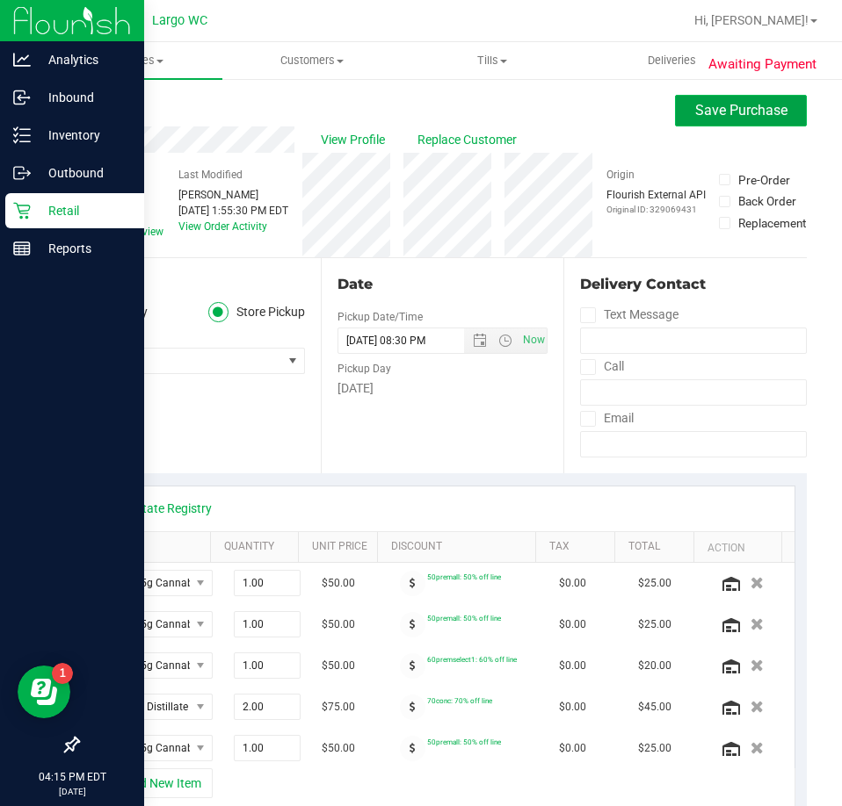
click at [733, 109] on span "Save Purchase" at bounding box center [741, 110] width 92 height 17
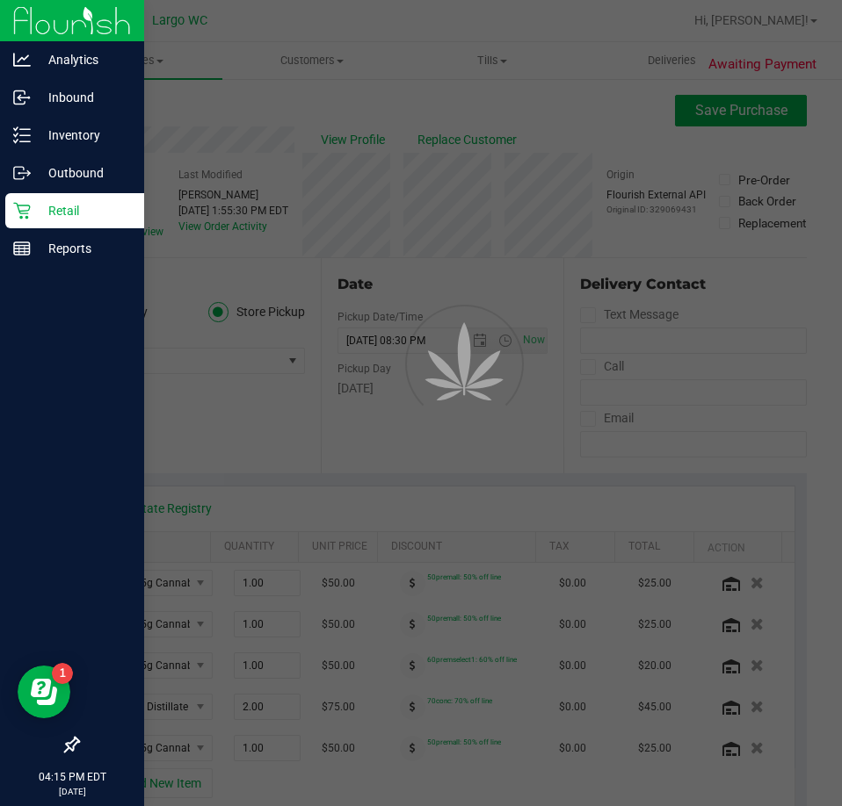
click at [25, 213] on icon at bounding box center [21, 211] width 17 height 17
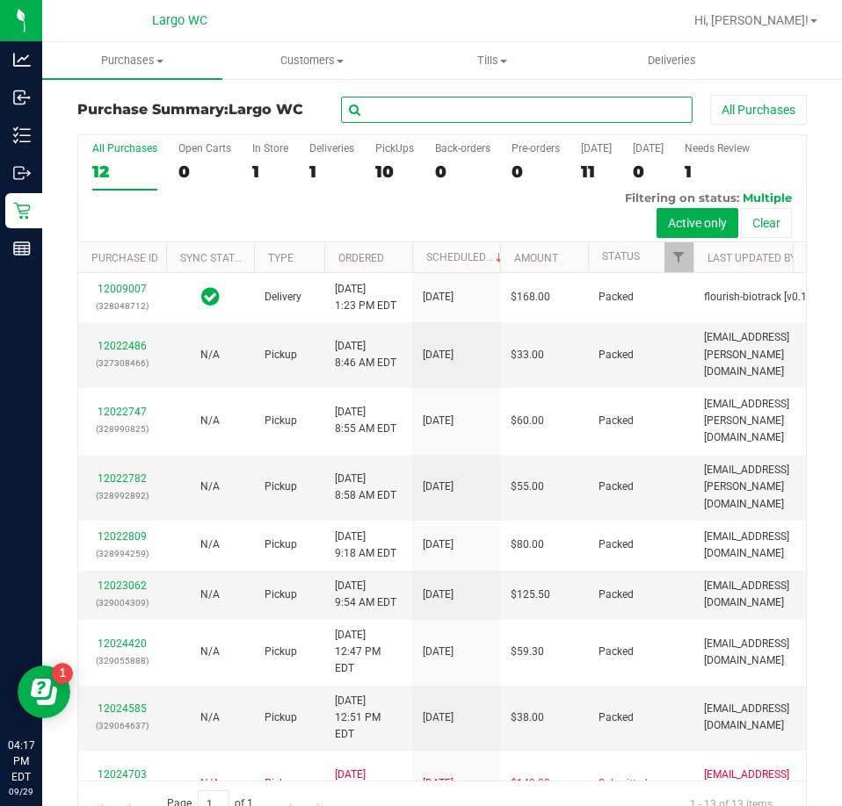
click at [440, 112] on input "text" at bounding box center [516, 110] width 351 height 26
type input "richard a"
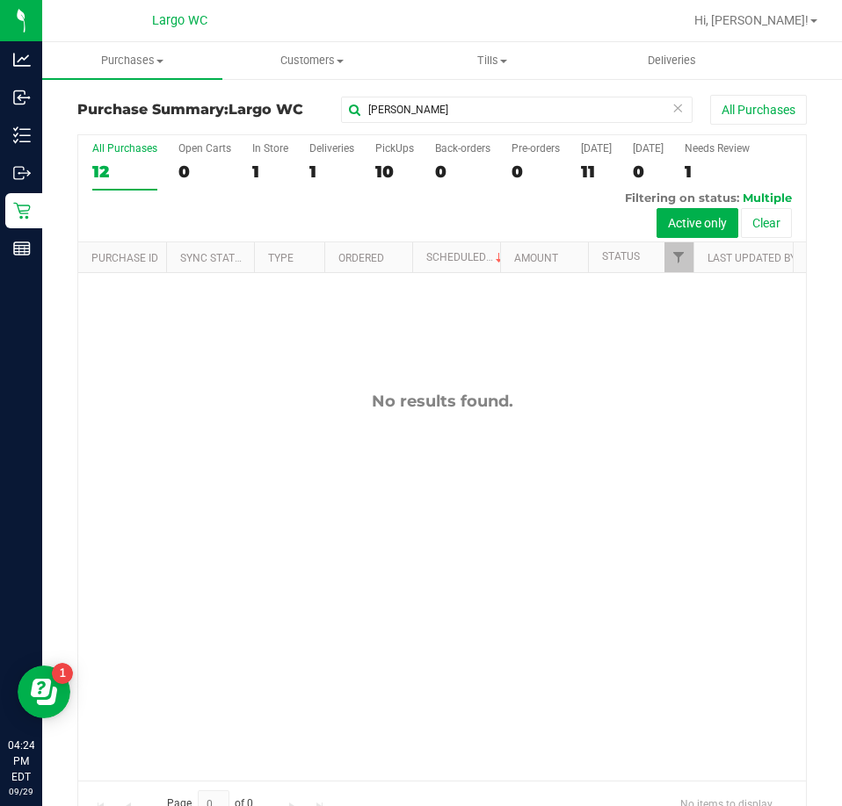
click at [671, 105] on icon at bounding box center [677, 107] width 12 height 21
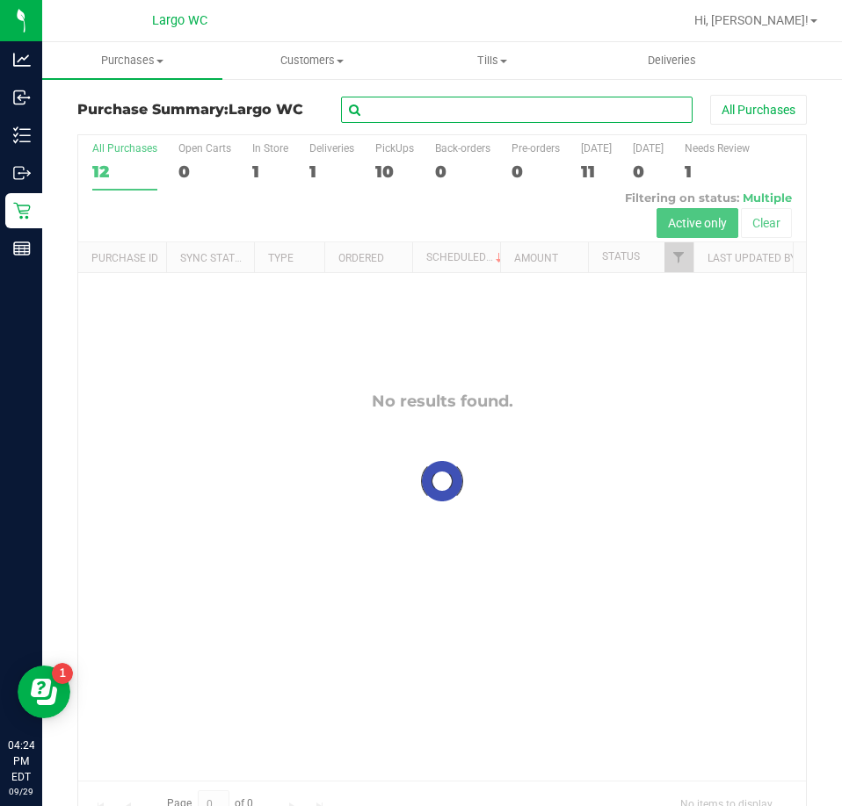
click at [592, 108] on input "text" at bounding box center [516, 110] width 351 height 26
